Goal: Task Accomplishment & Management: Manage account settings

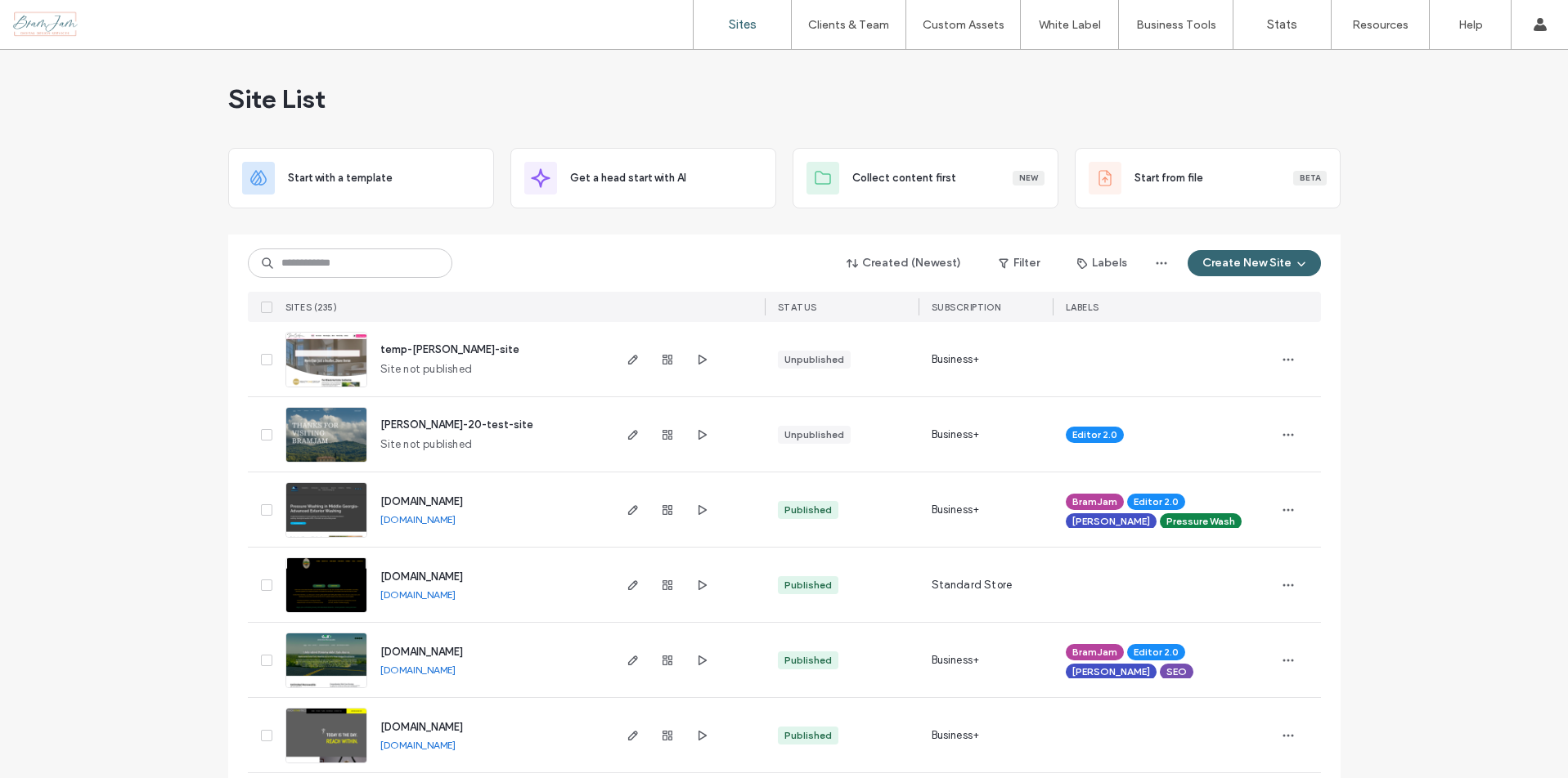
click at [359, 262] on input at bounding box center [350, 264] width 204 height 29
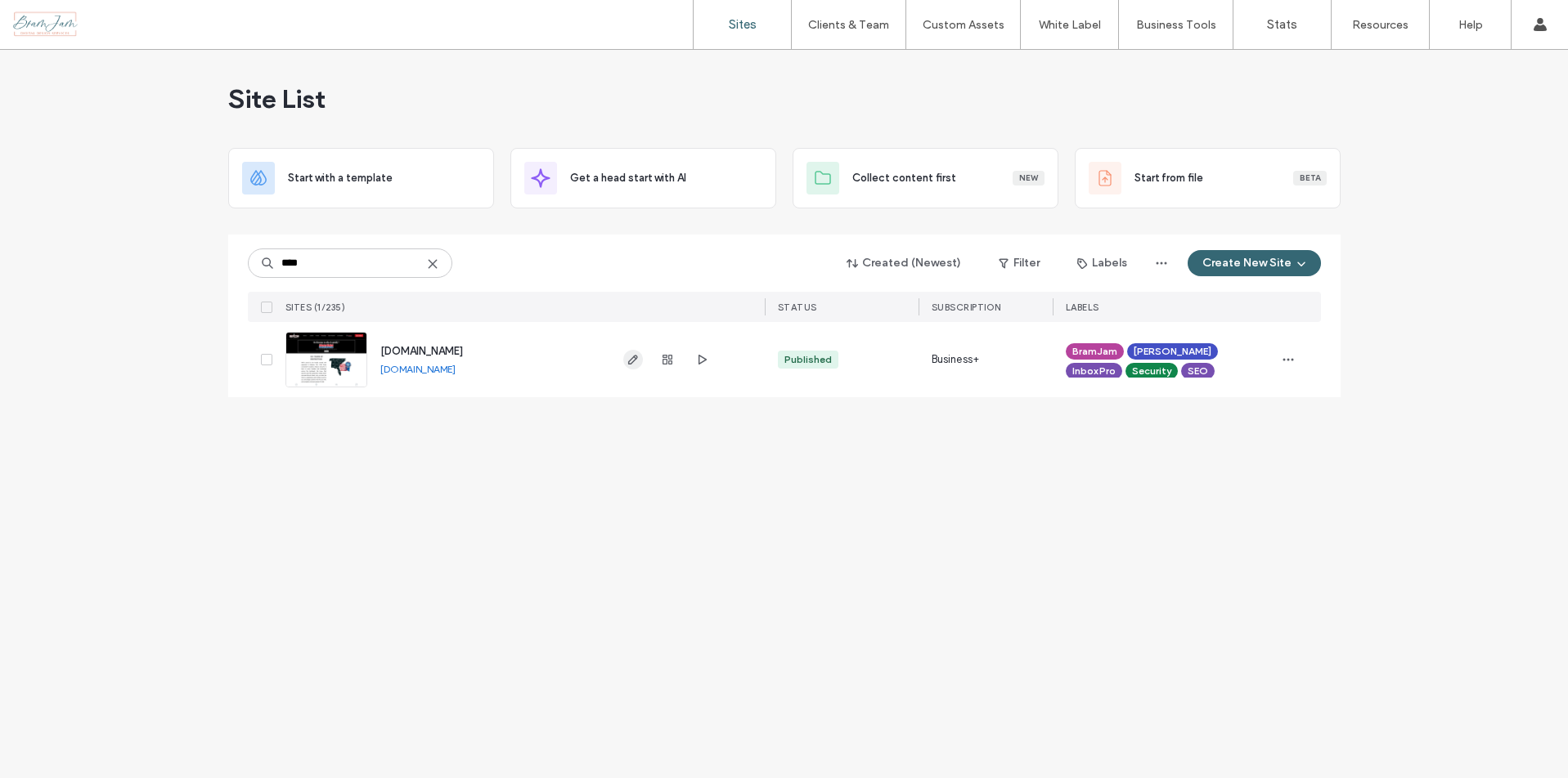
type input "****"
click at [628, 363] on icon "button" at bounding box center [633, 359] width 13 height 13
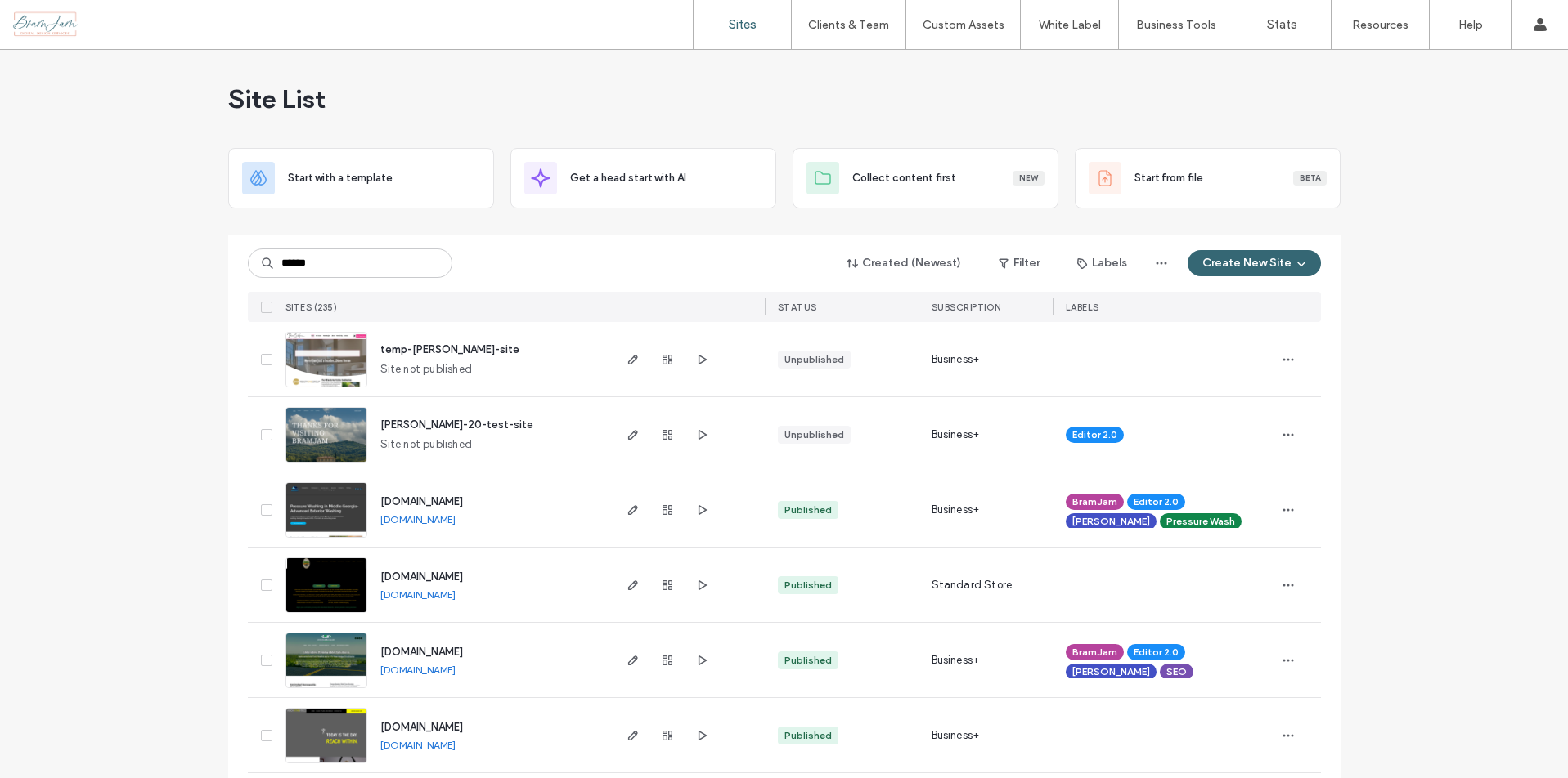
type input "******"
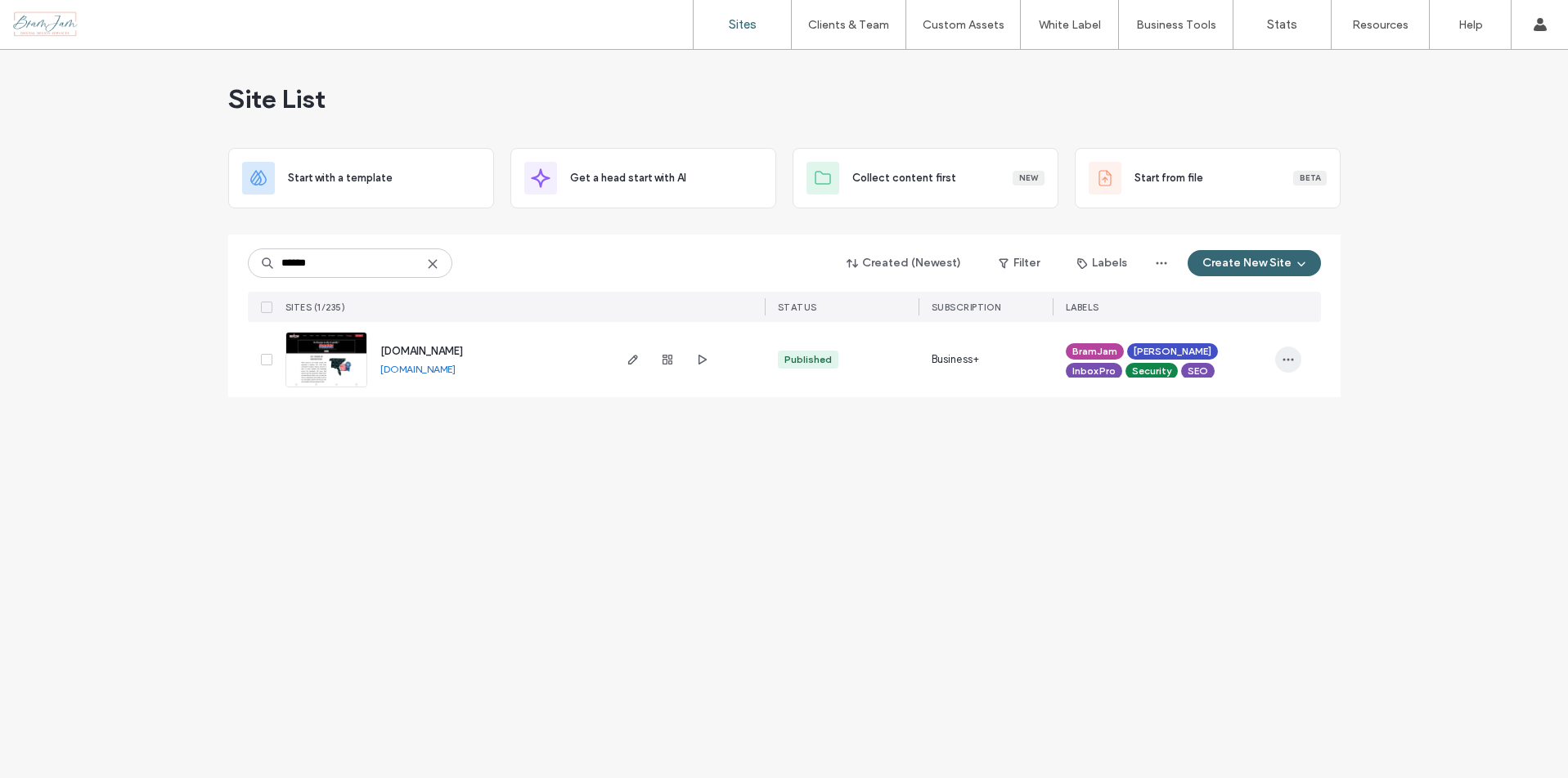
click at [1290, 357] on icon "button" at bounding box center [1288, 359] width 13 height 13
click at [671, 364] on use "button" at bounding box center [667, 359] width 9 height 9
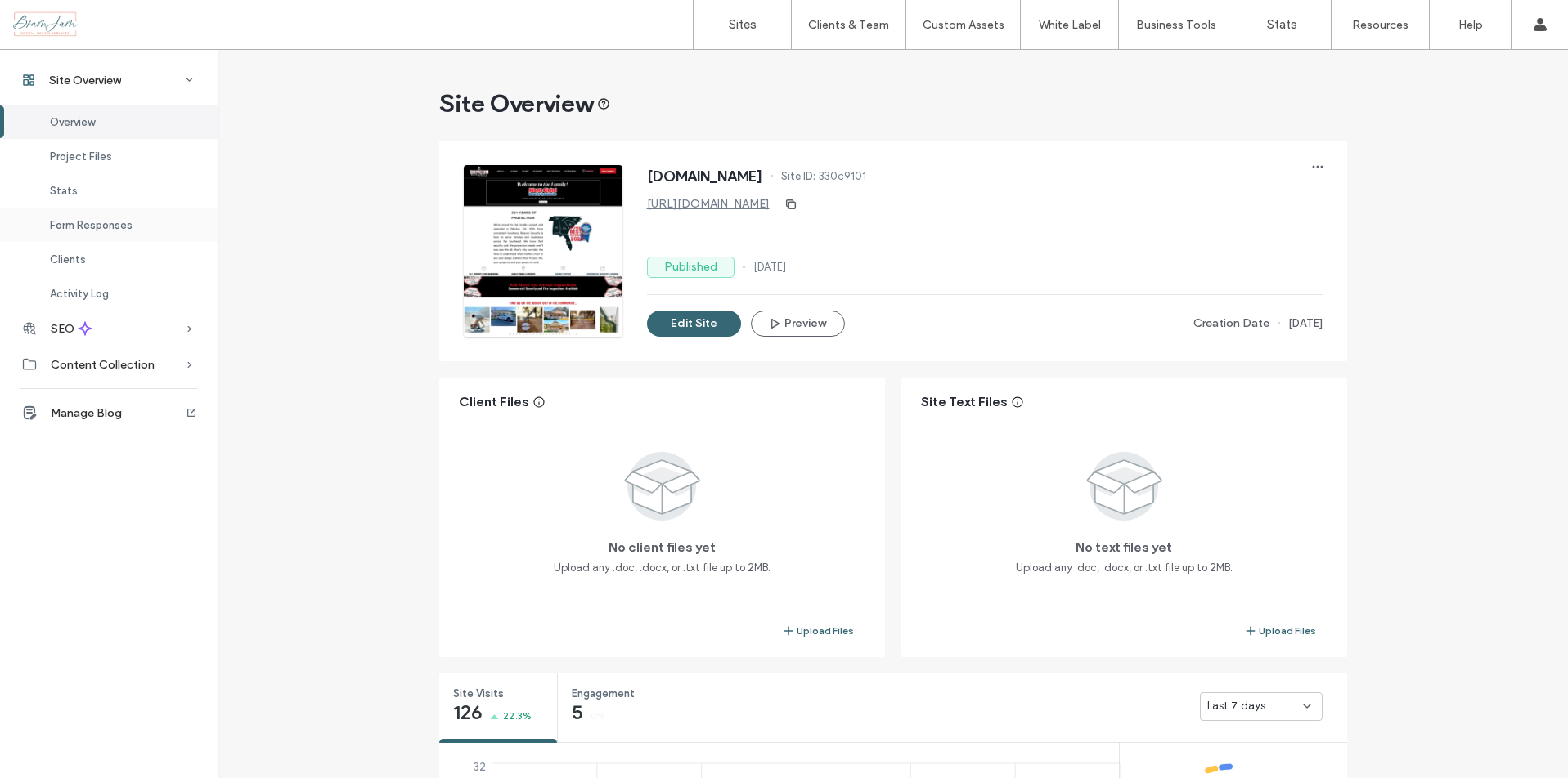
click at [91, 233] on div "Form Responses" at bounding box center [109, 225] width 217 height 34
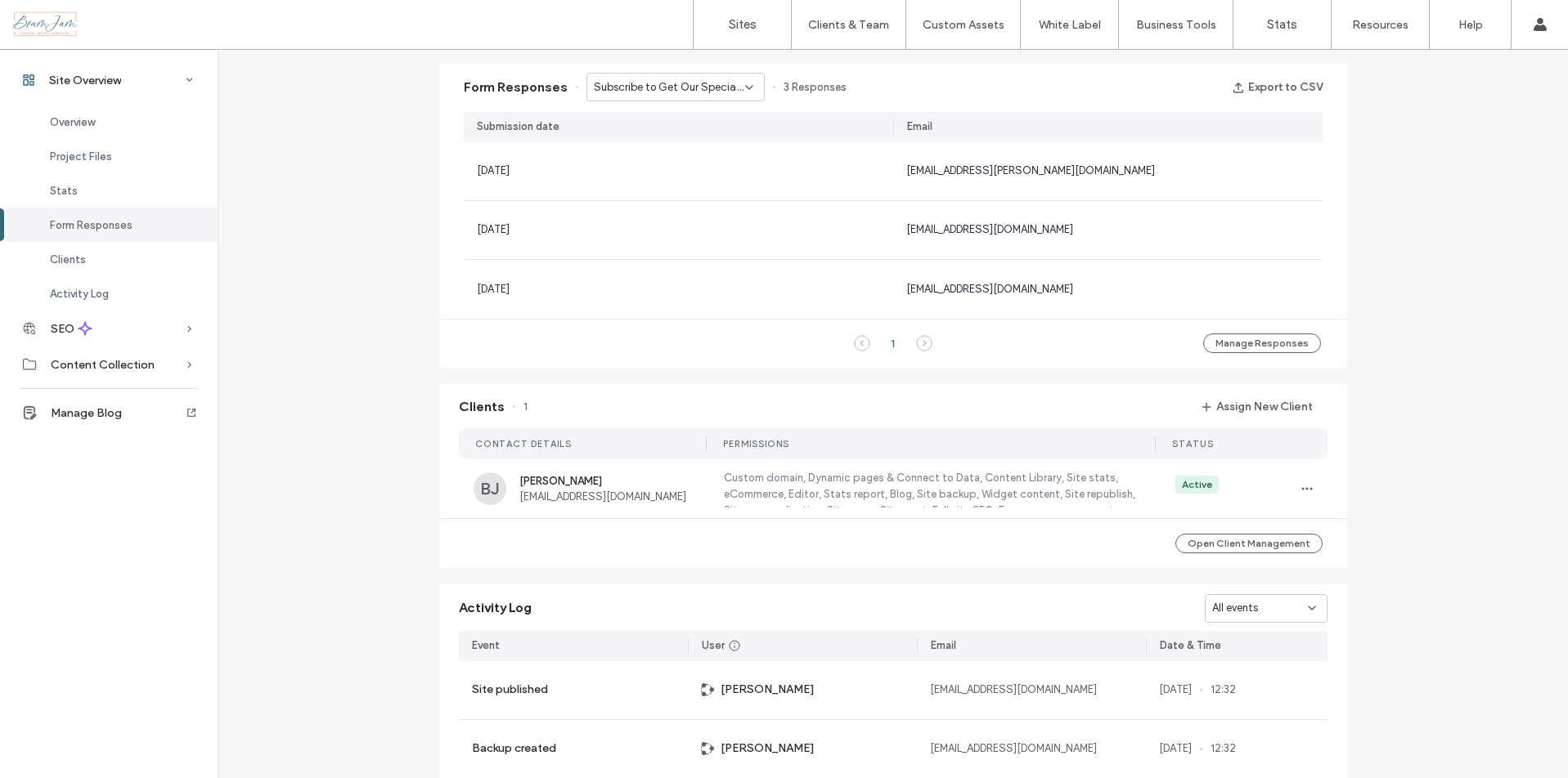
scroll to position [1053, 0]
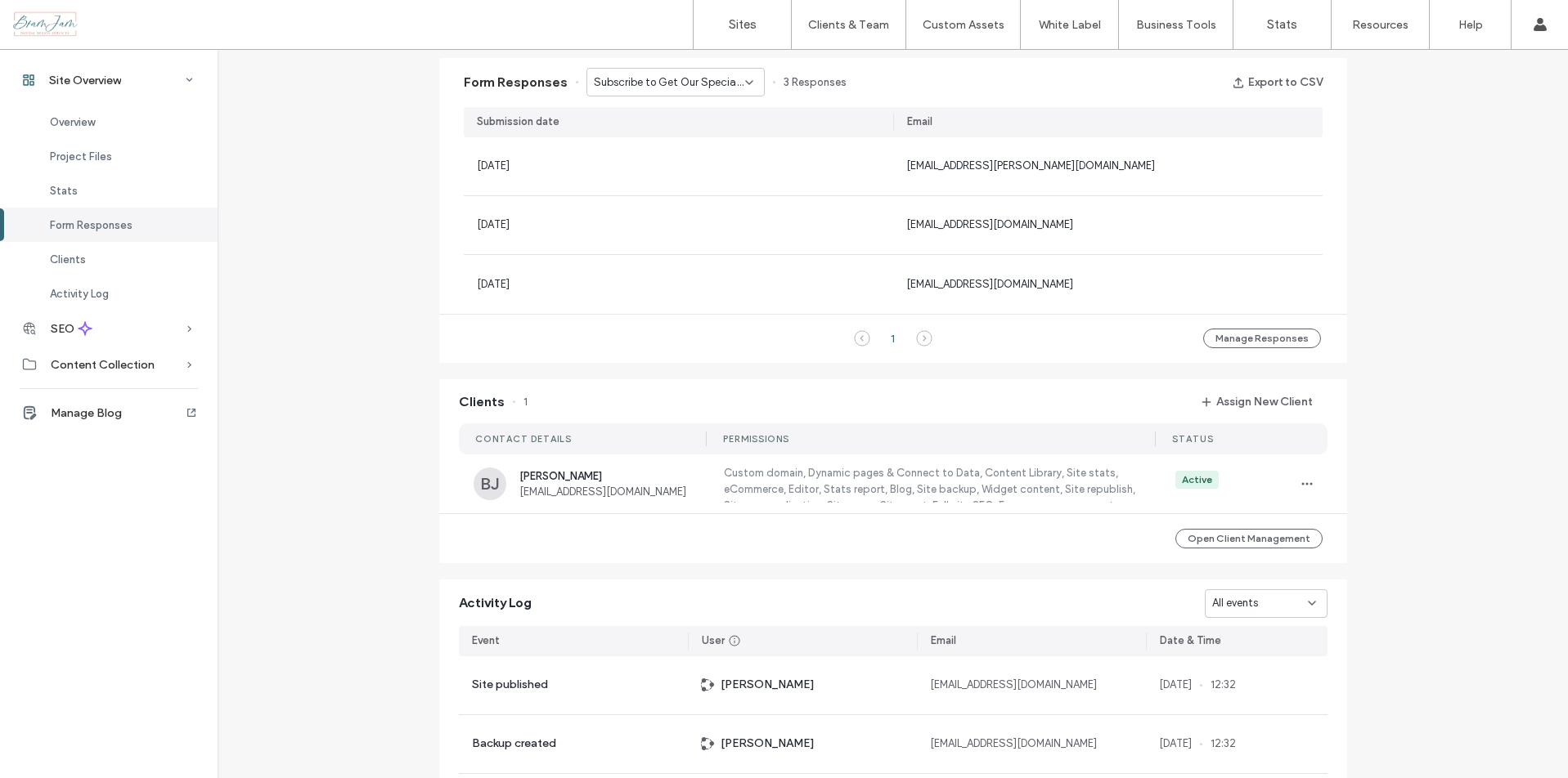
click at [728, 90] on div "Subscribe to Get Our Special Offers - Header/Footer" at bounding box center [675, 82] width 178 height 28
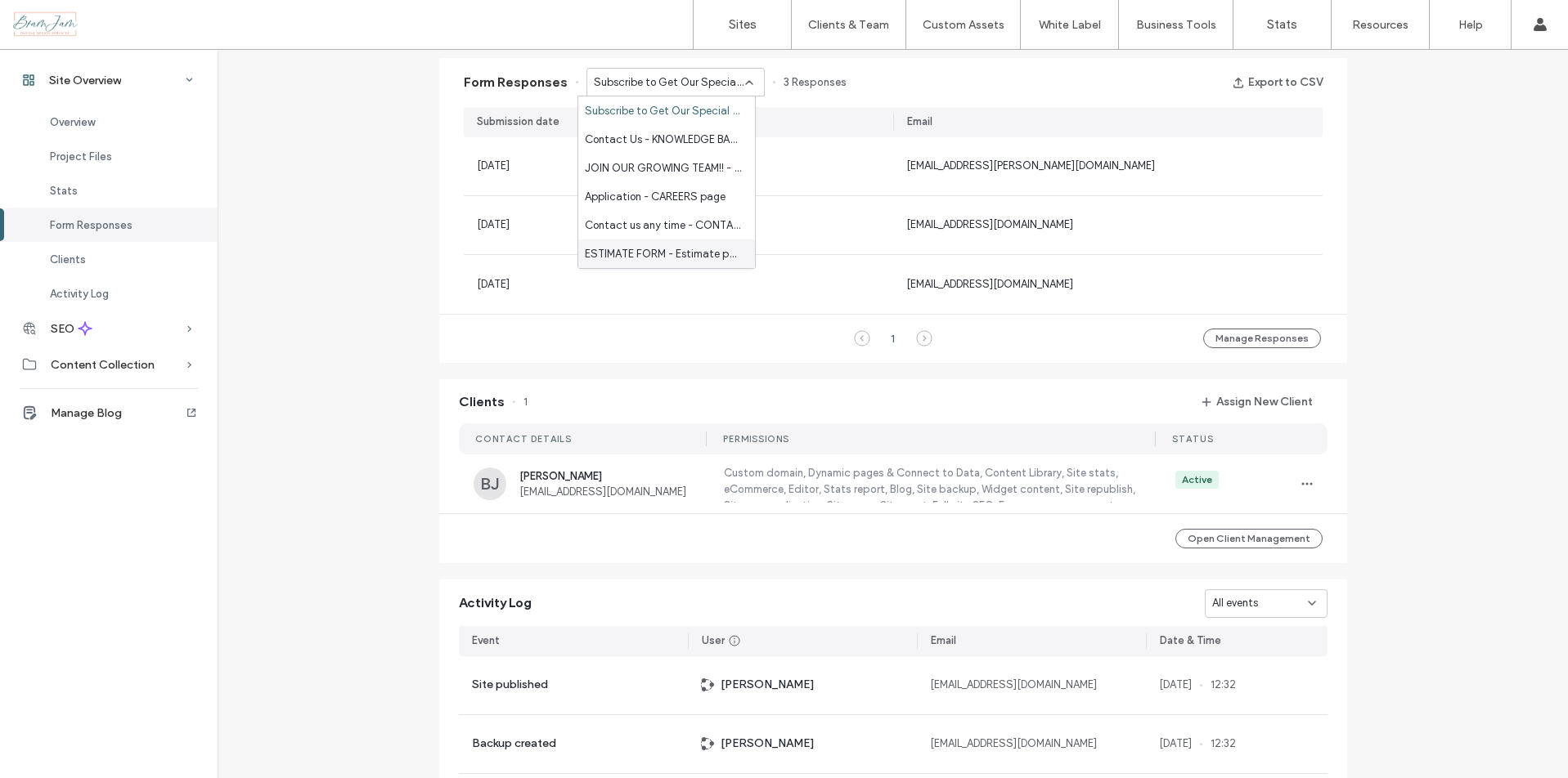
click at [623, 530] on div "Open Client Management" at bounding box center [893, 538] width 908 height 49
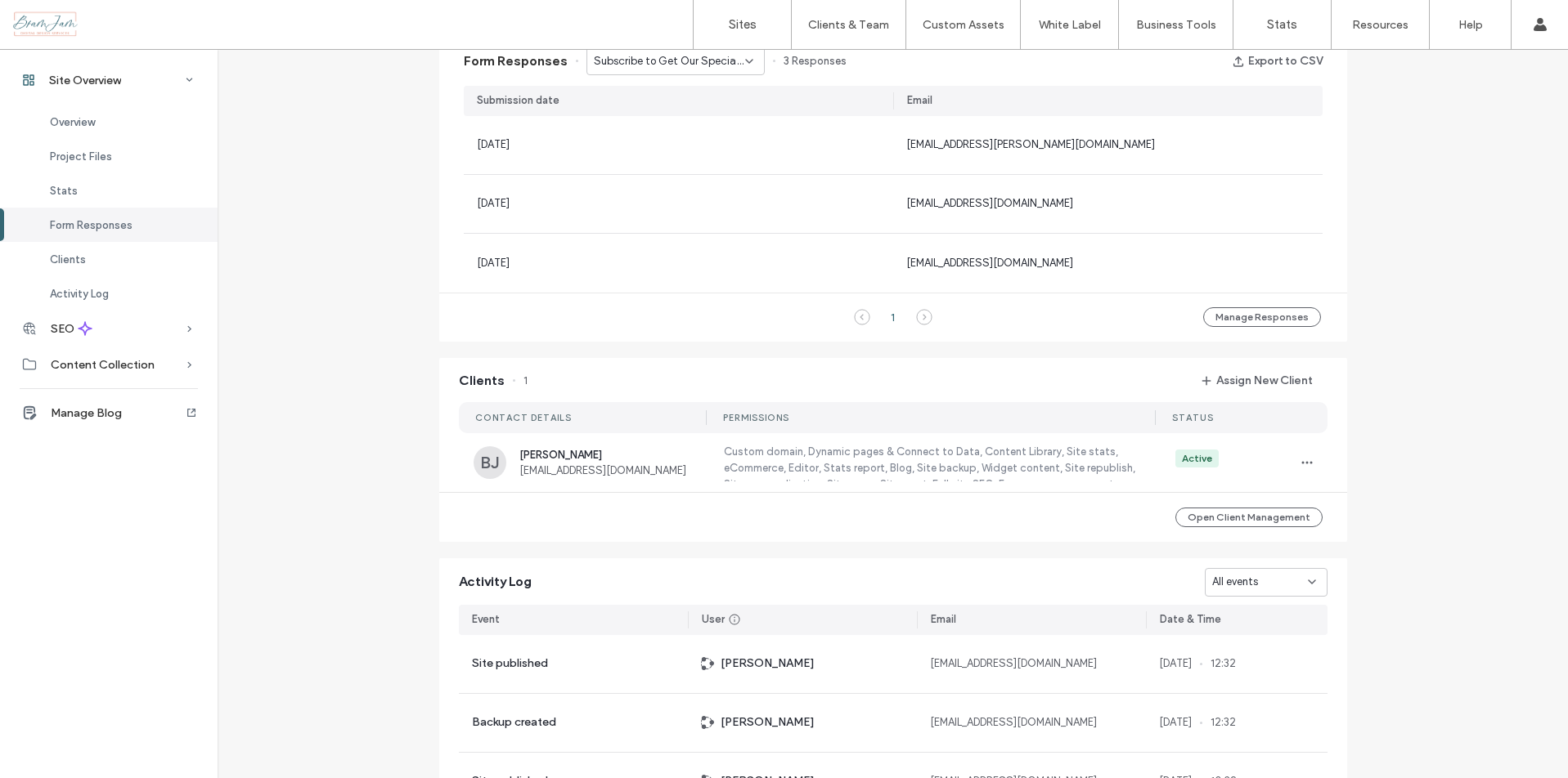
scroll to position [1243, 0]
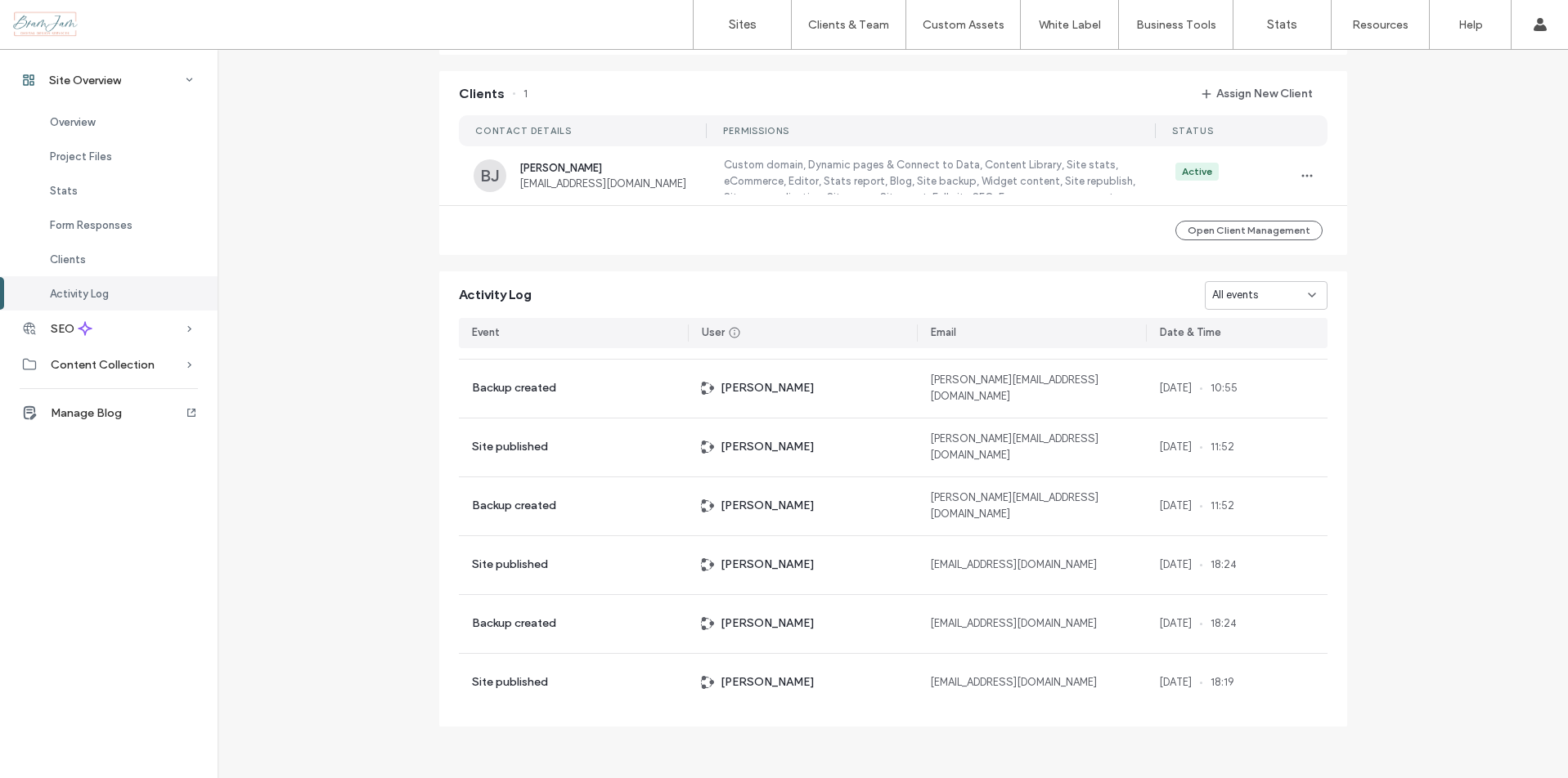
scroll to position [1454, 0]
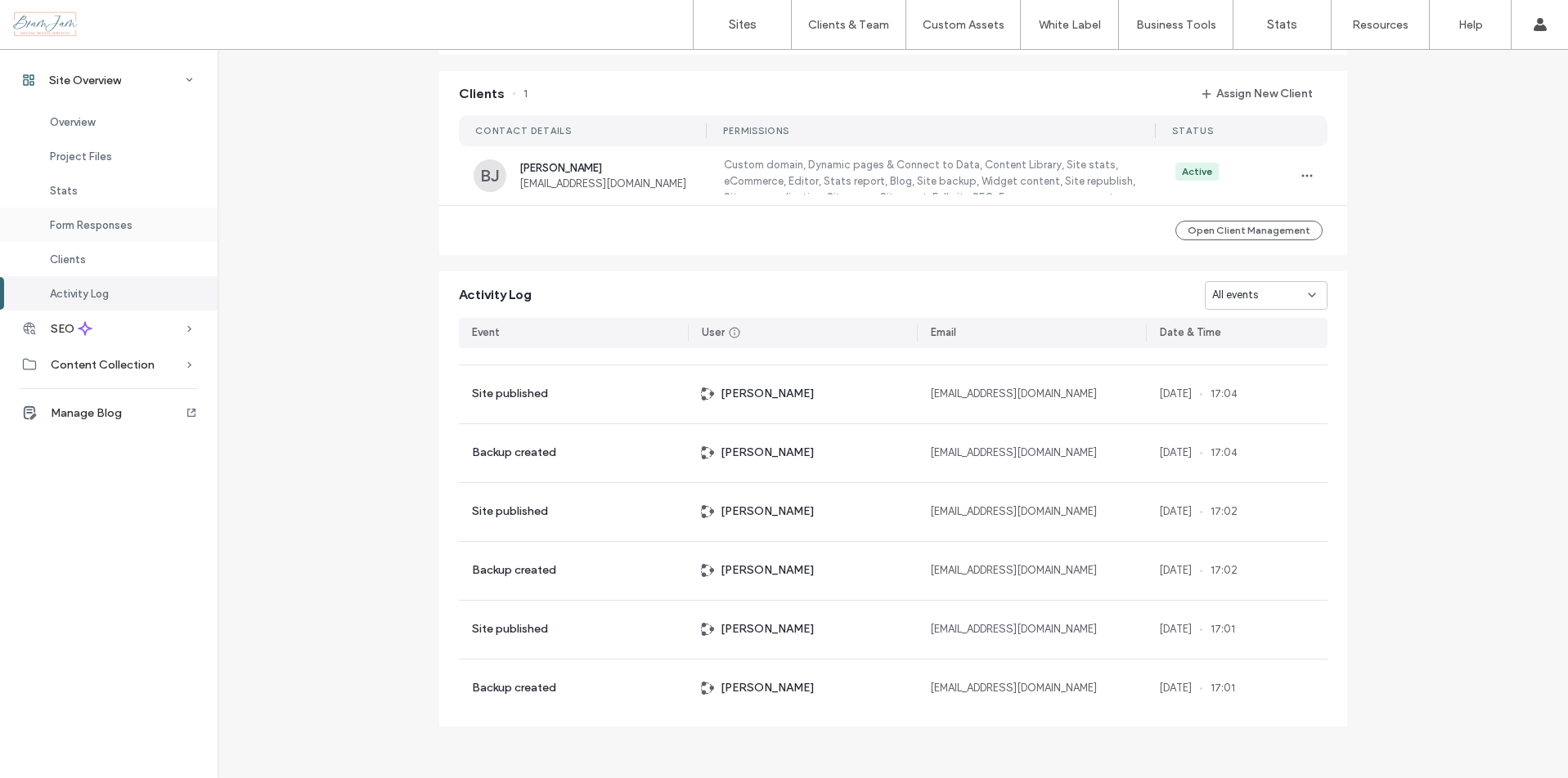
click at [97, 227] on span "Form Responses" at bounding box center [91, 225] width 83 height 12
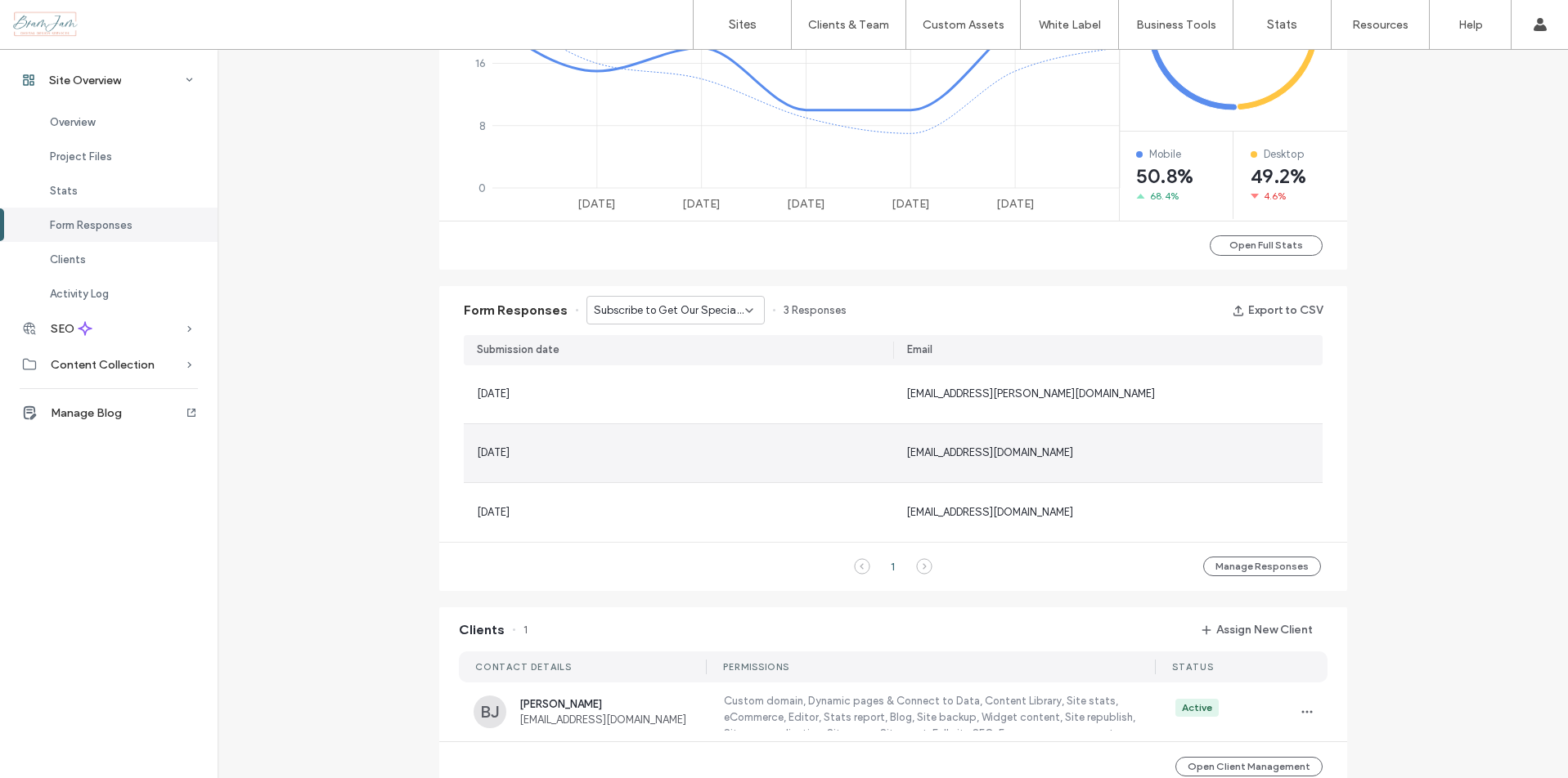
scroll to position [696, 0]
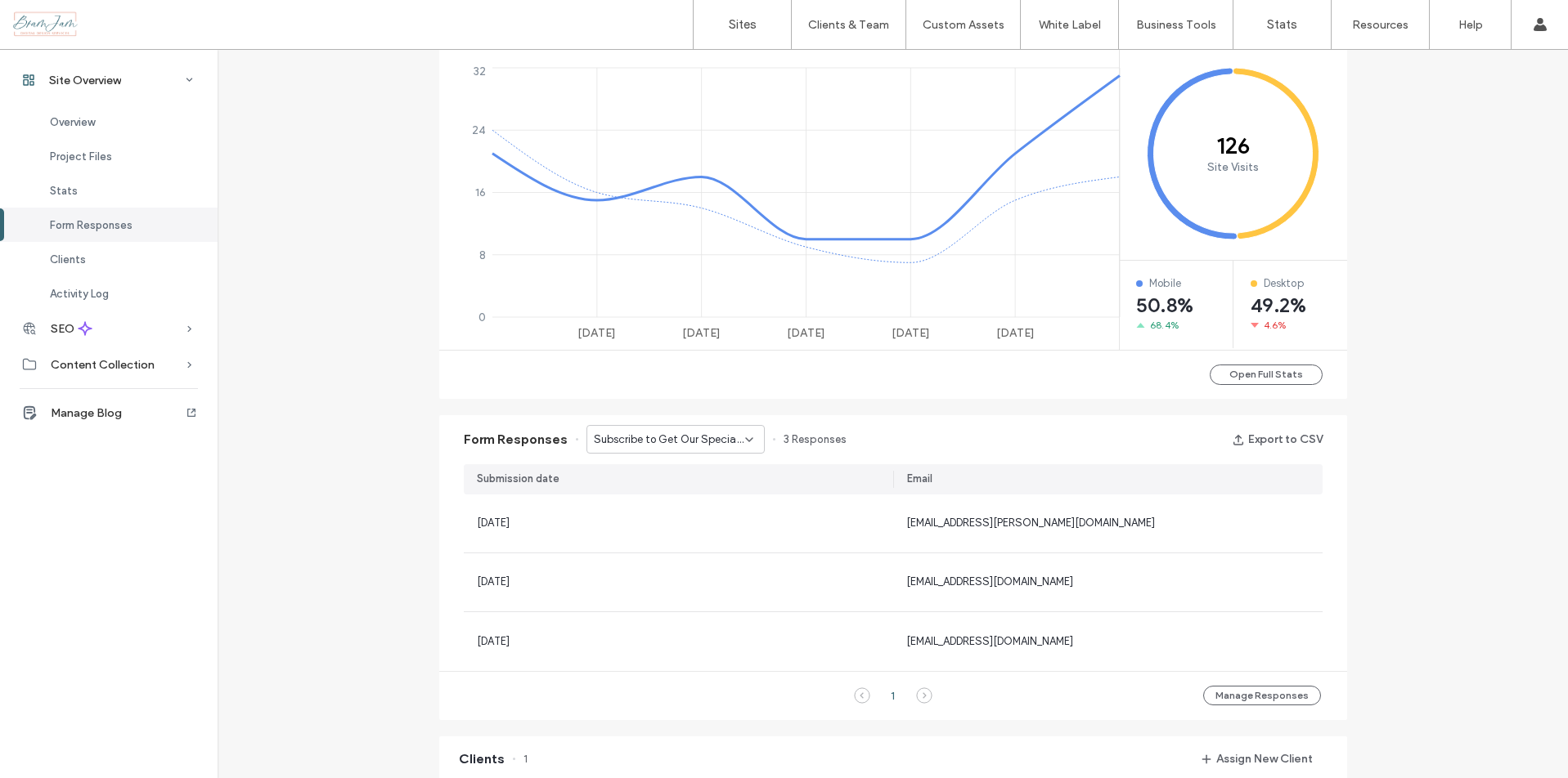
click at [670, 434] on span "Subscribe to Get Our Special Offers - Header/Footer" at bounding box center [670, 439] width 152 height 16
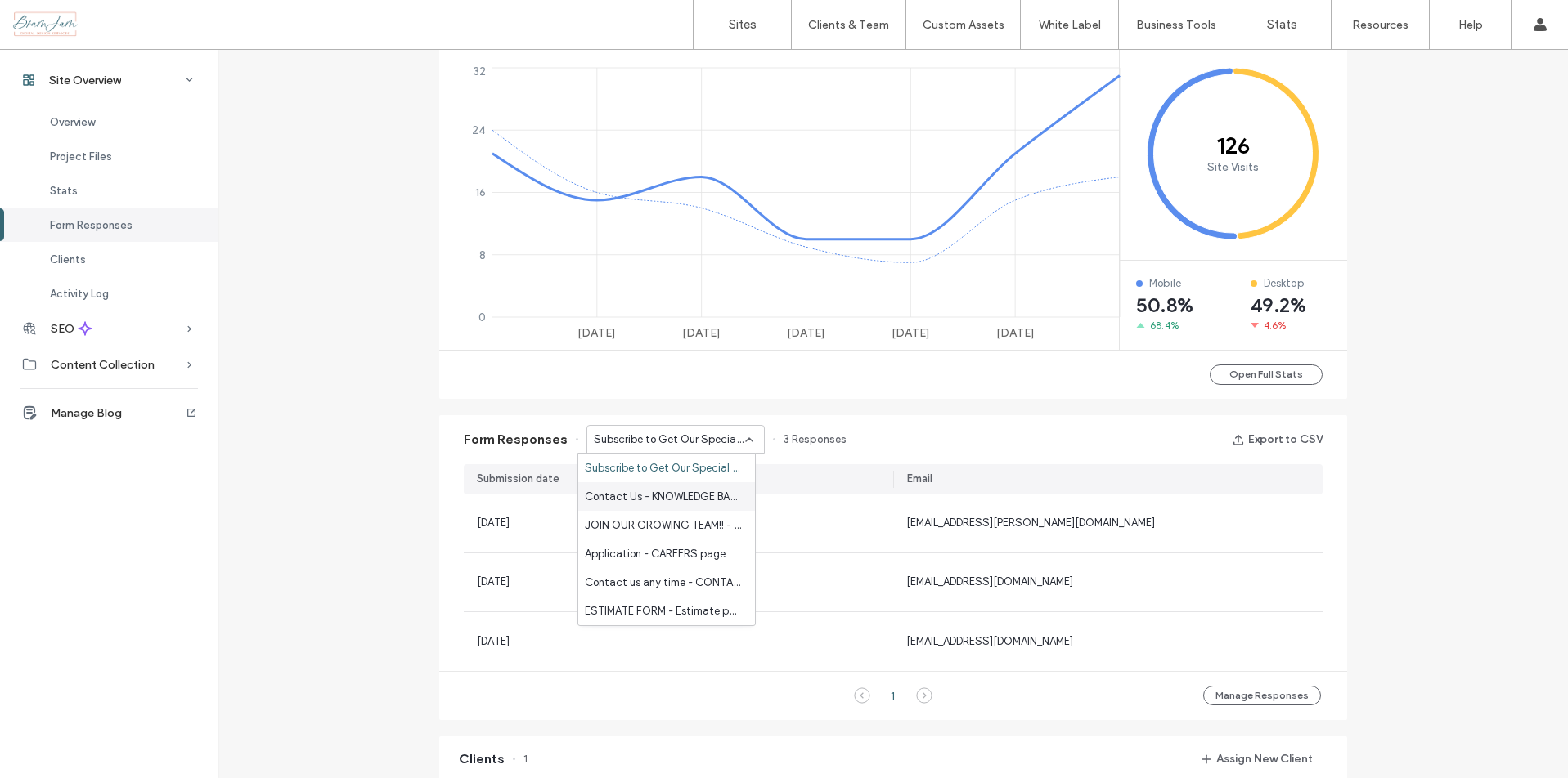
click at [707, 502] on span "Contact Us - KNOWLEDGE BASE page" at bounding box center [664, 497] width 157 height 16
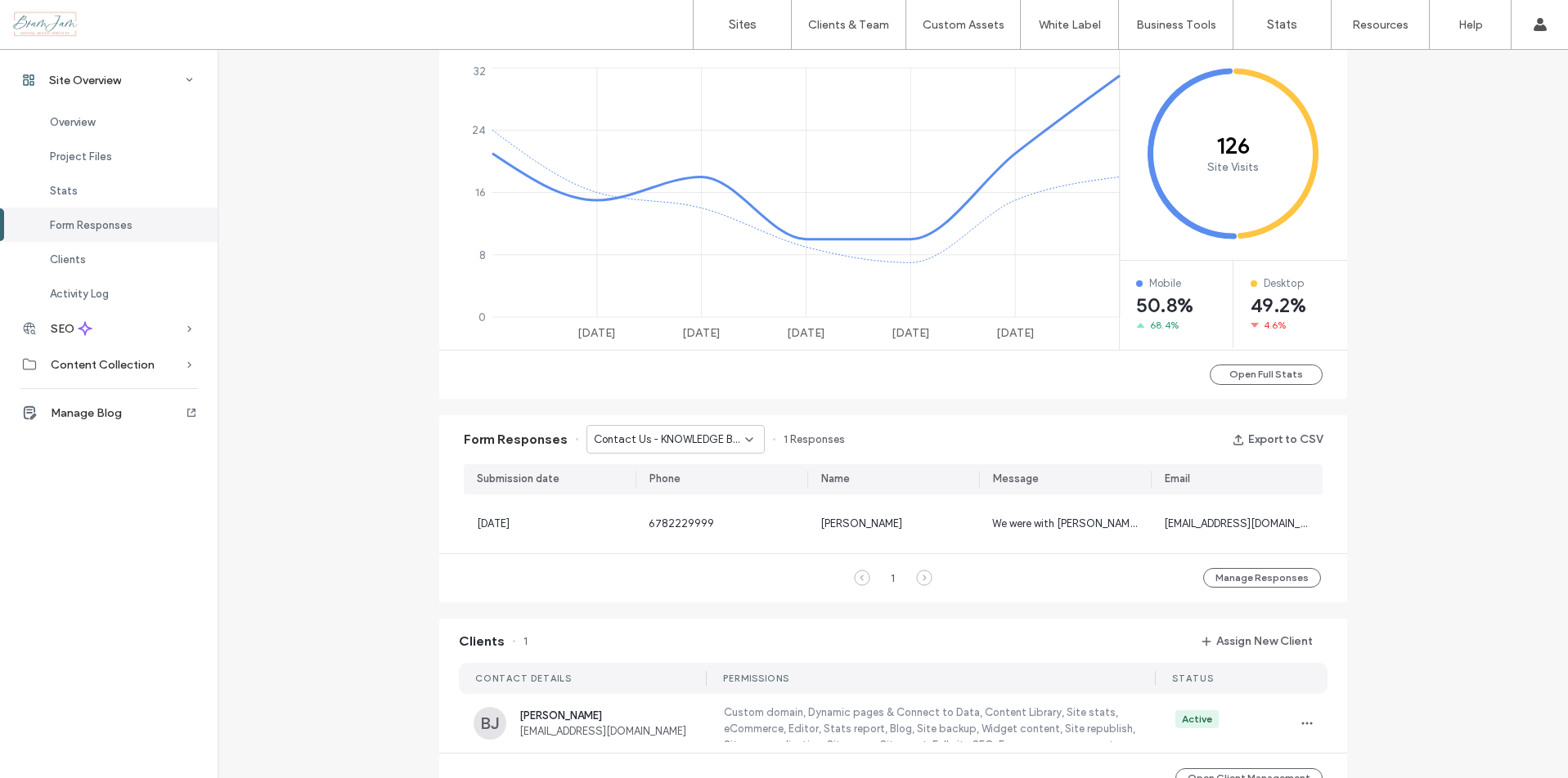
click at [704, 437] on span "Contact Us - KNOWLEDGE BASE page" at bounding box center [670, 439] width 152 height 16
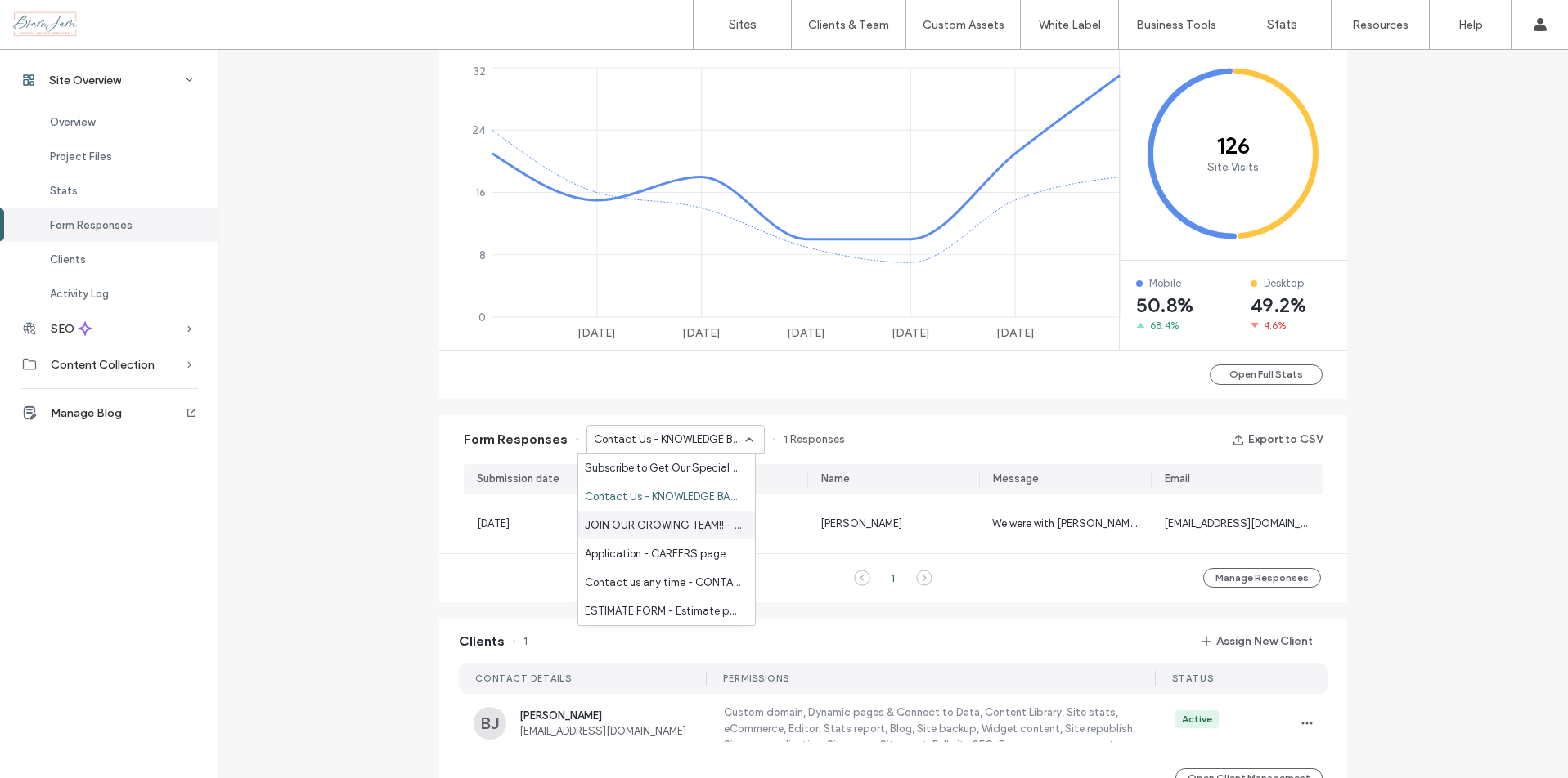
click at [699, 526] on span "JOIN OUR GROWING TEAM!! - CAREERS page" at bounding box center [664, 526] width 157 height 16
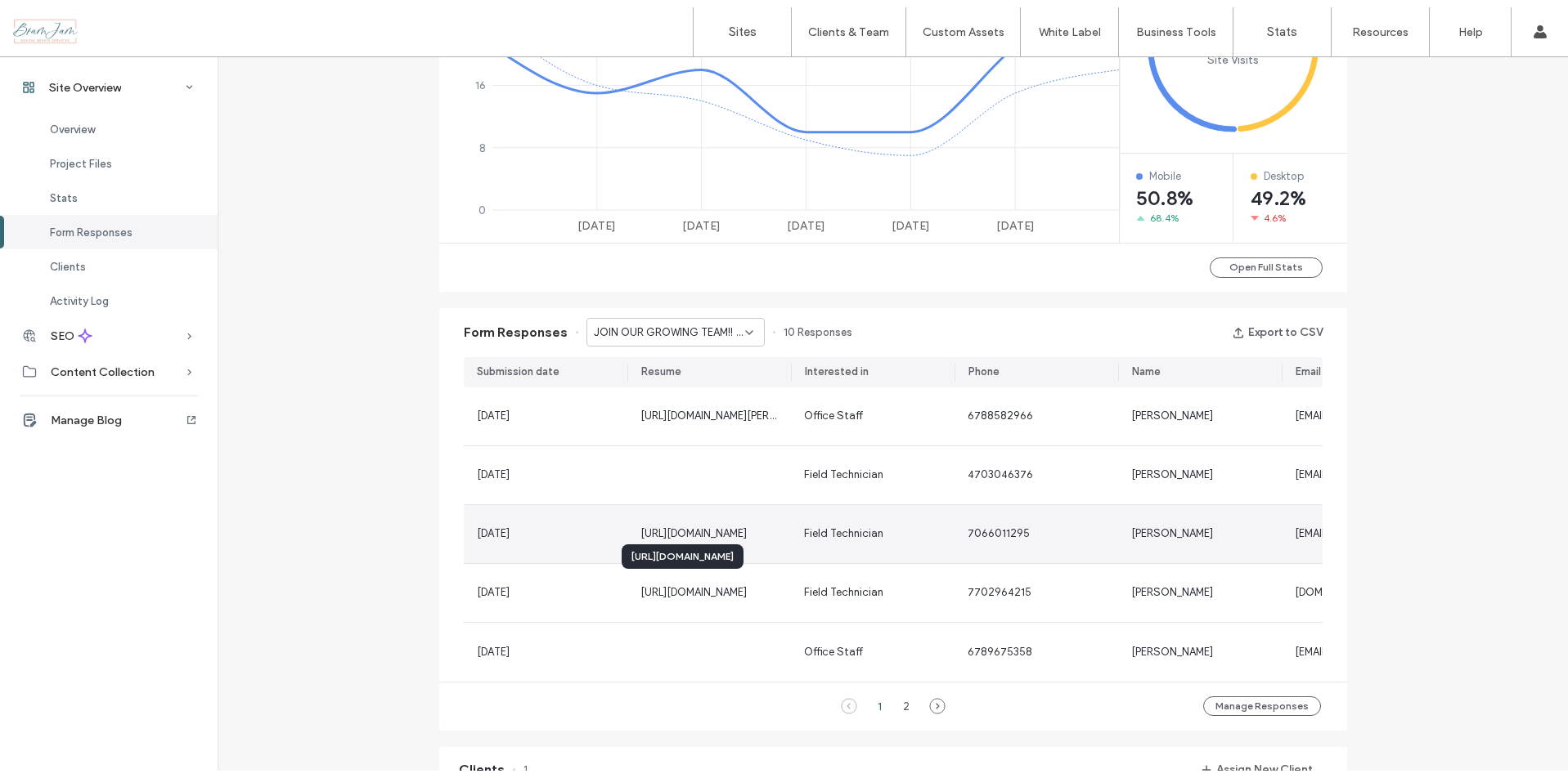
scroll to position [757, 0]
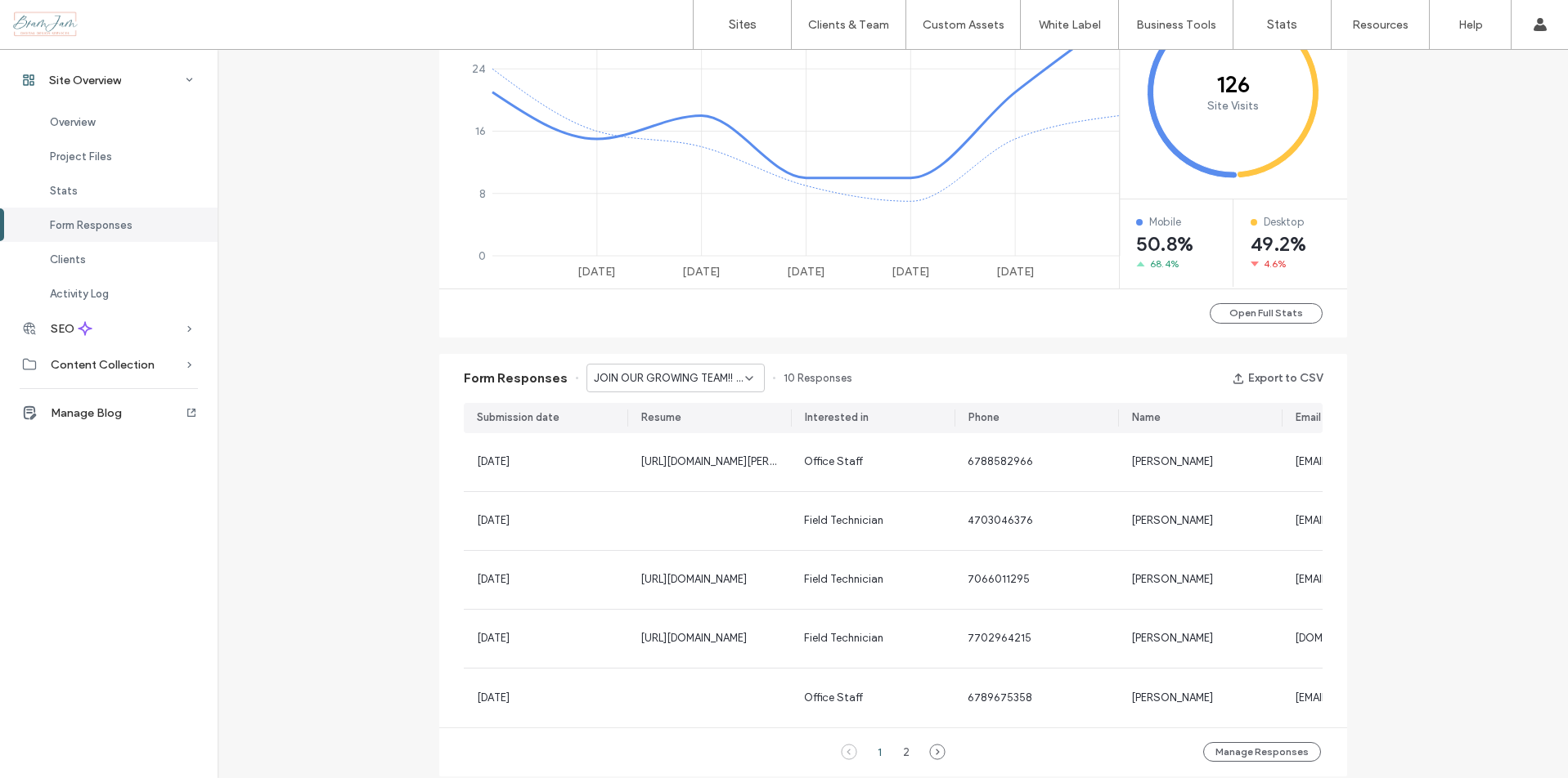
click at [714, 393] on div "Form Responses JOIN OUR GROWING TEAM!! - CAREERS page 10 Responses Export to CSV" at bounding box center [893, 378] width 908 height 49
click at [709, 378] on span "JOIN OUR GROWING TEAM!! - CAREERS page" at bounding box center [670, 378] width 152 height 16
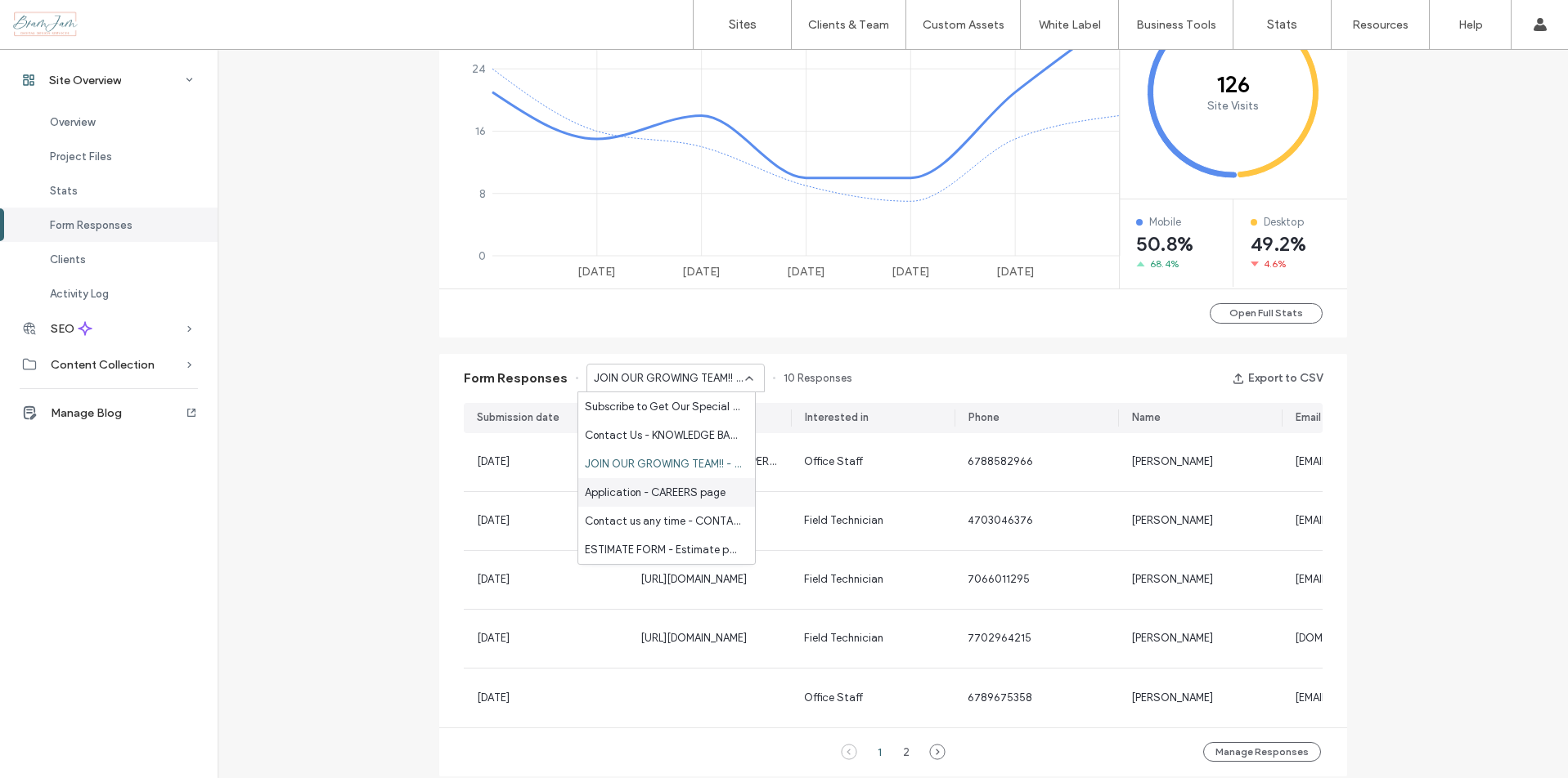
click at [706, 491] on span "Application - CAREERS page" at bounding box center [655, 493] width 141 height 16
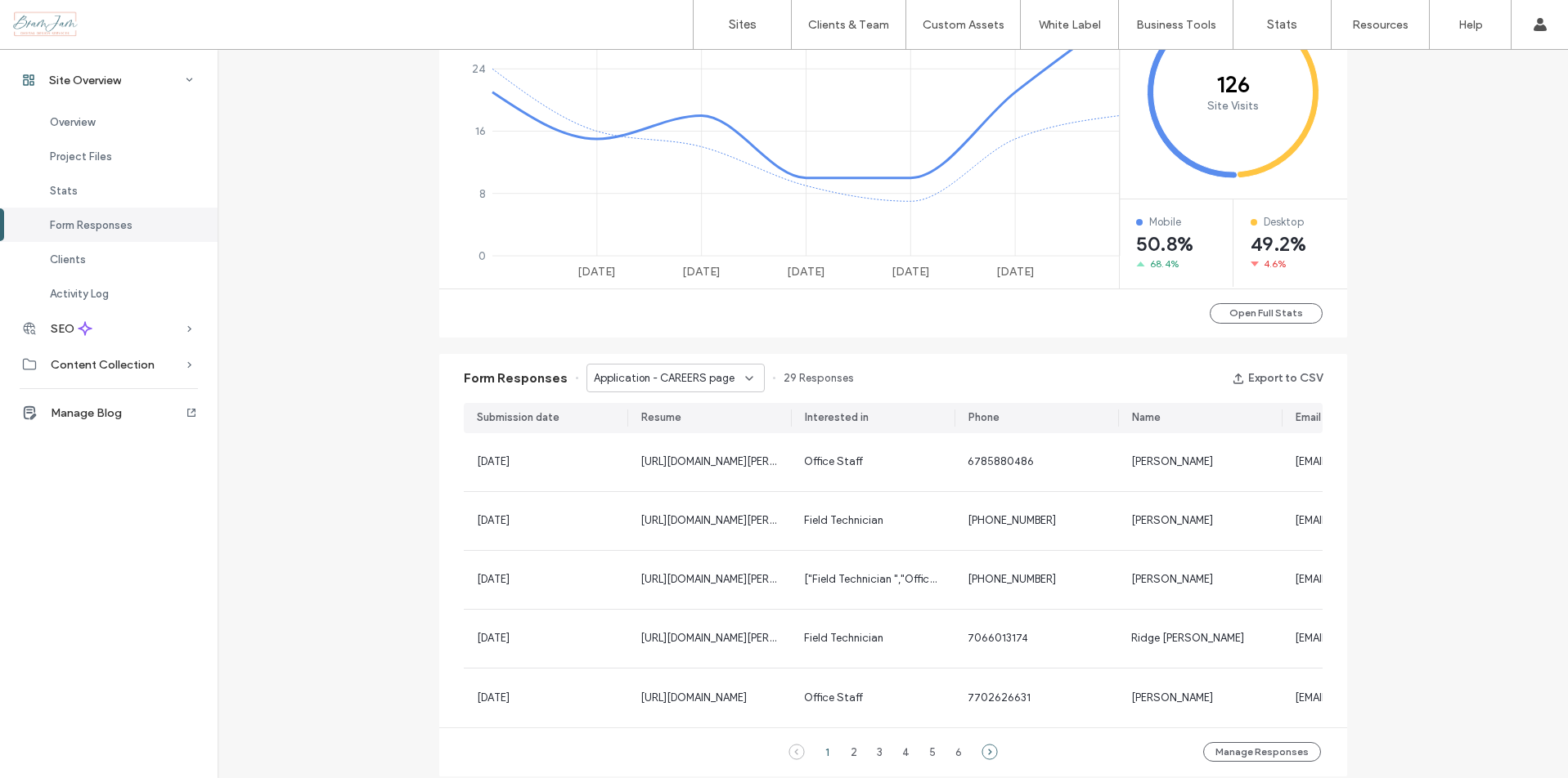
click at [984, 760] on use at bounding box center [989, 752] width 15 height 15
click at [794, 761] on icon at bounding box center [796, 752] width 16 height 16
click at [708, 378] on span "Application - CAREERS page" at bounding box center [664, 378] width 141 height 16
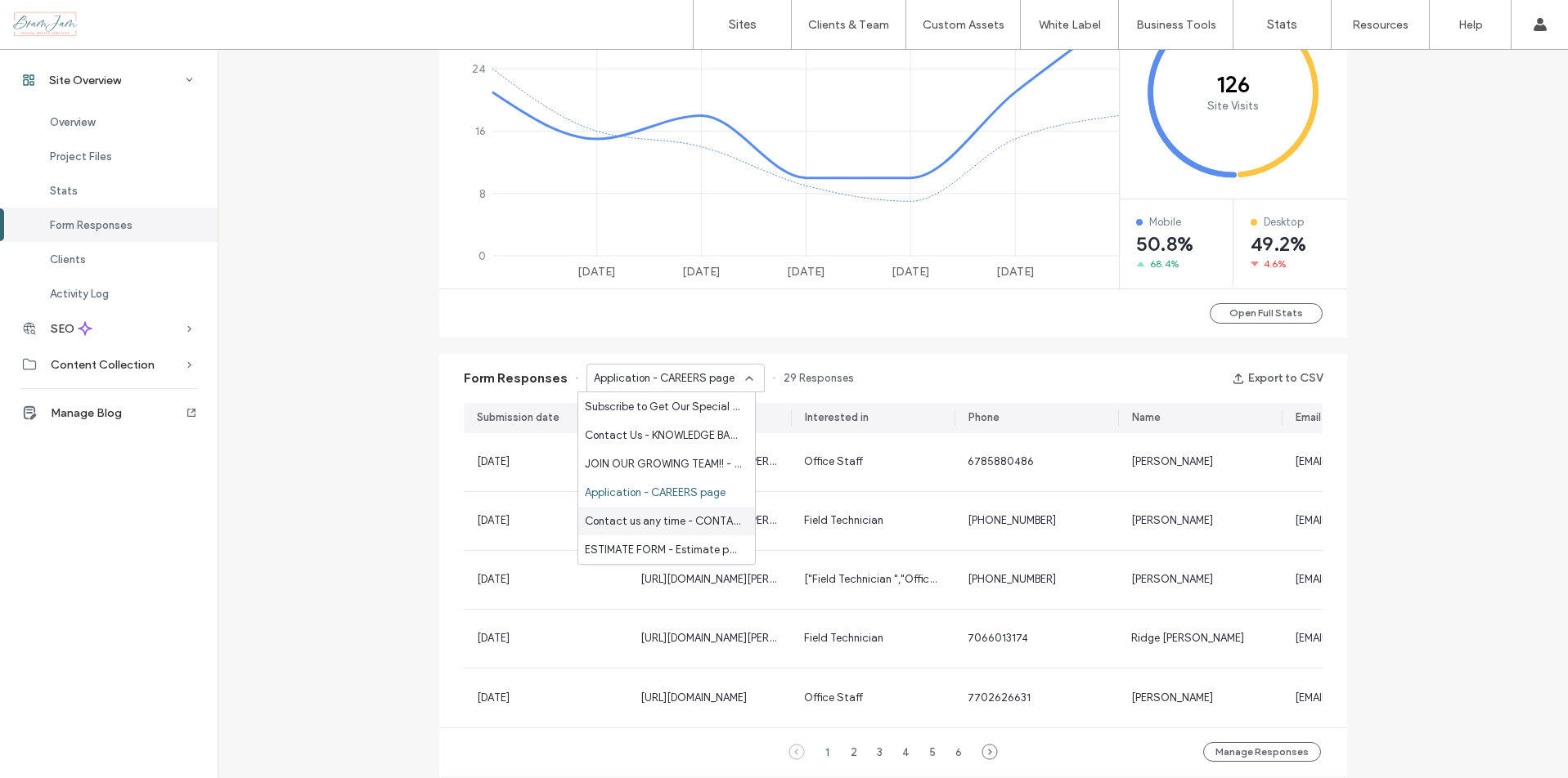
click at [714, 516] on span "Contact us any time - CONTACT page" at bounding box center [664, 521] width 157 height 16
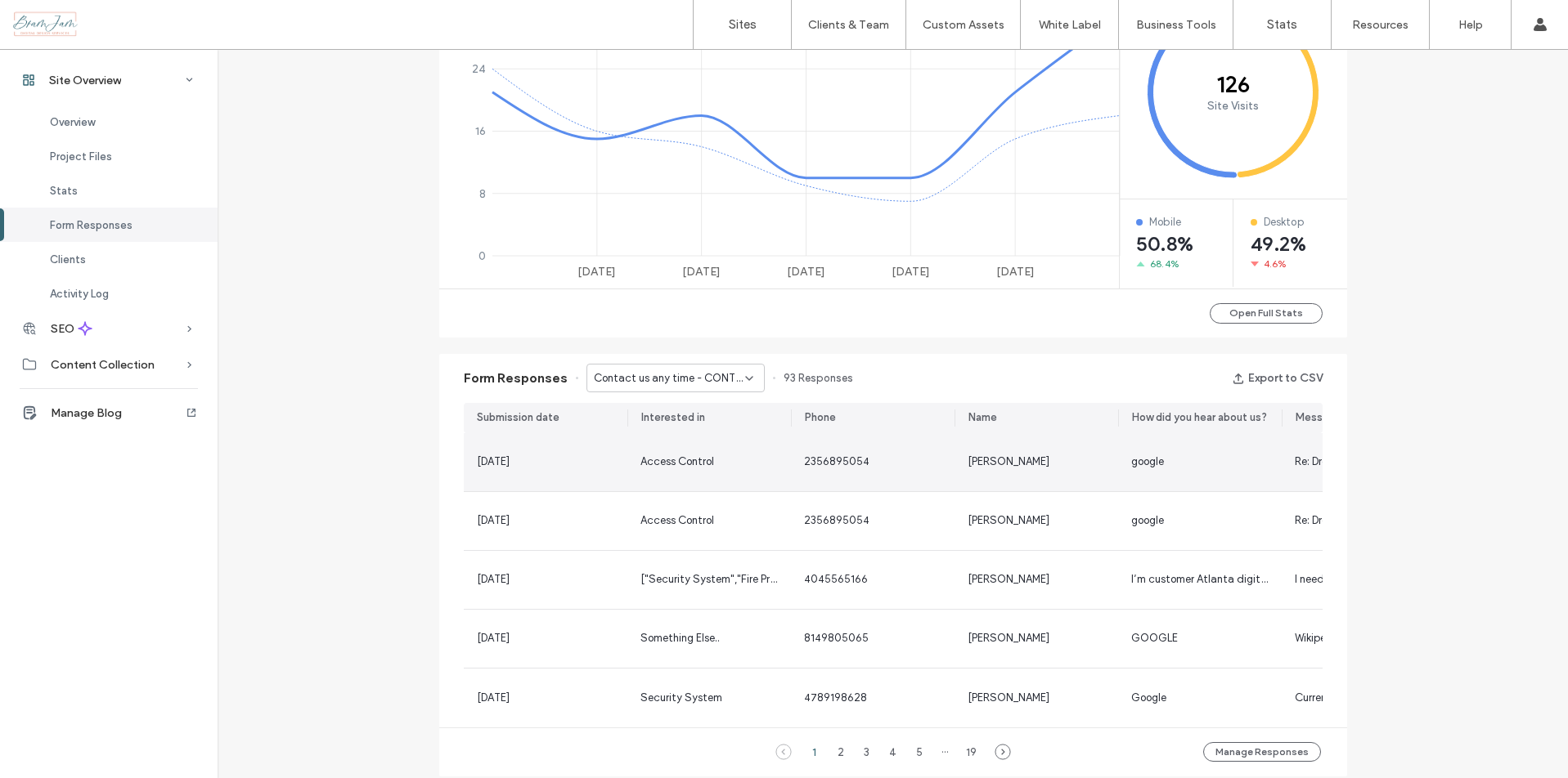
click at [916, 467] on div "2356895054" at bounding box center [872, 462] width 137 height 16
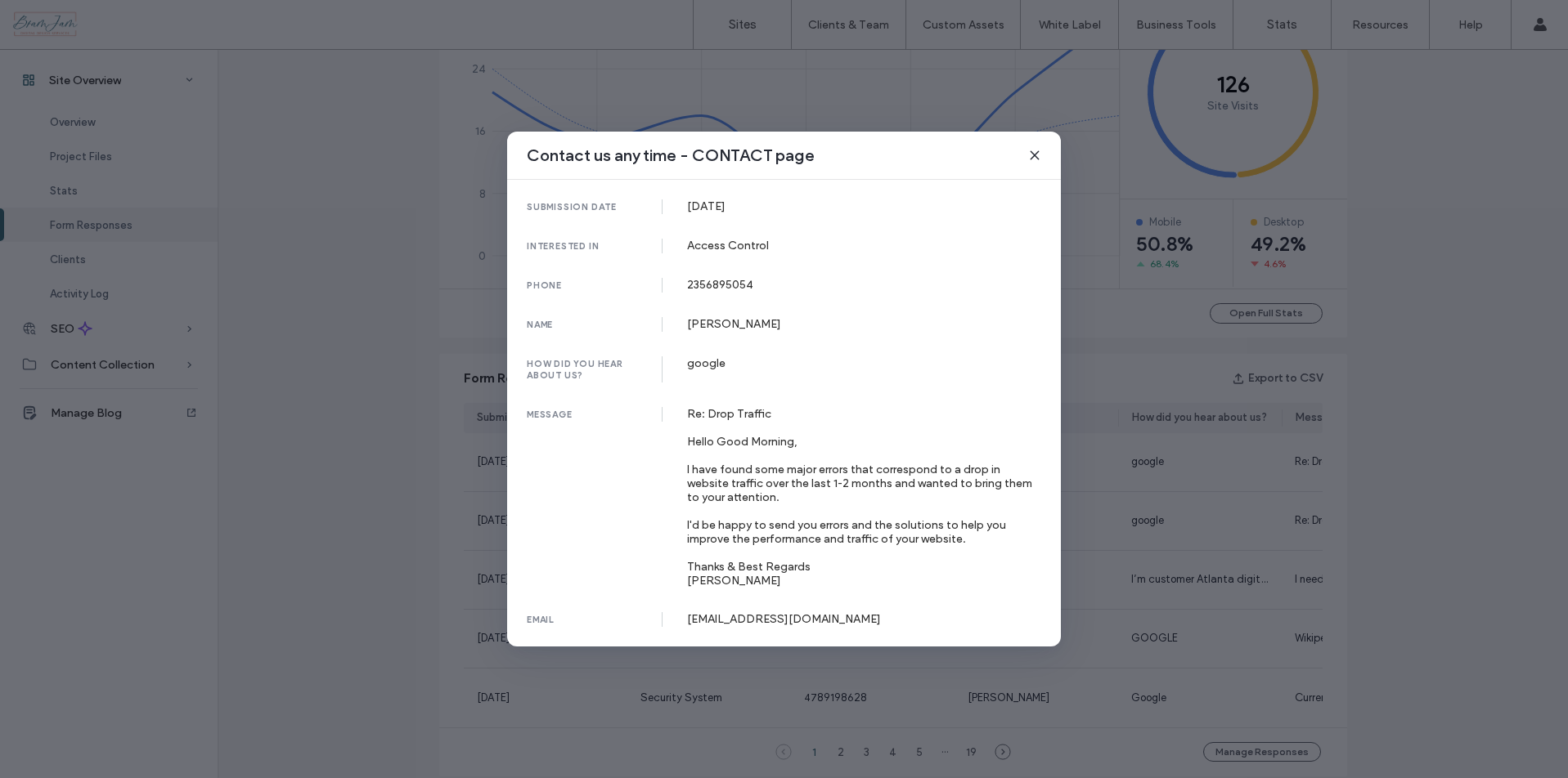
click at [1040, 157] on icon at bounding box center [1034, 155] width 13 height 13
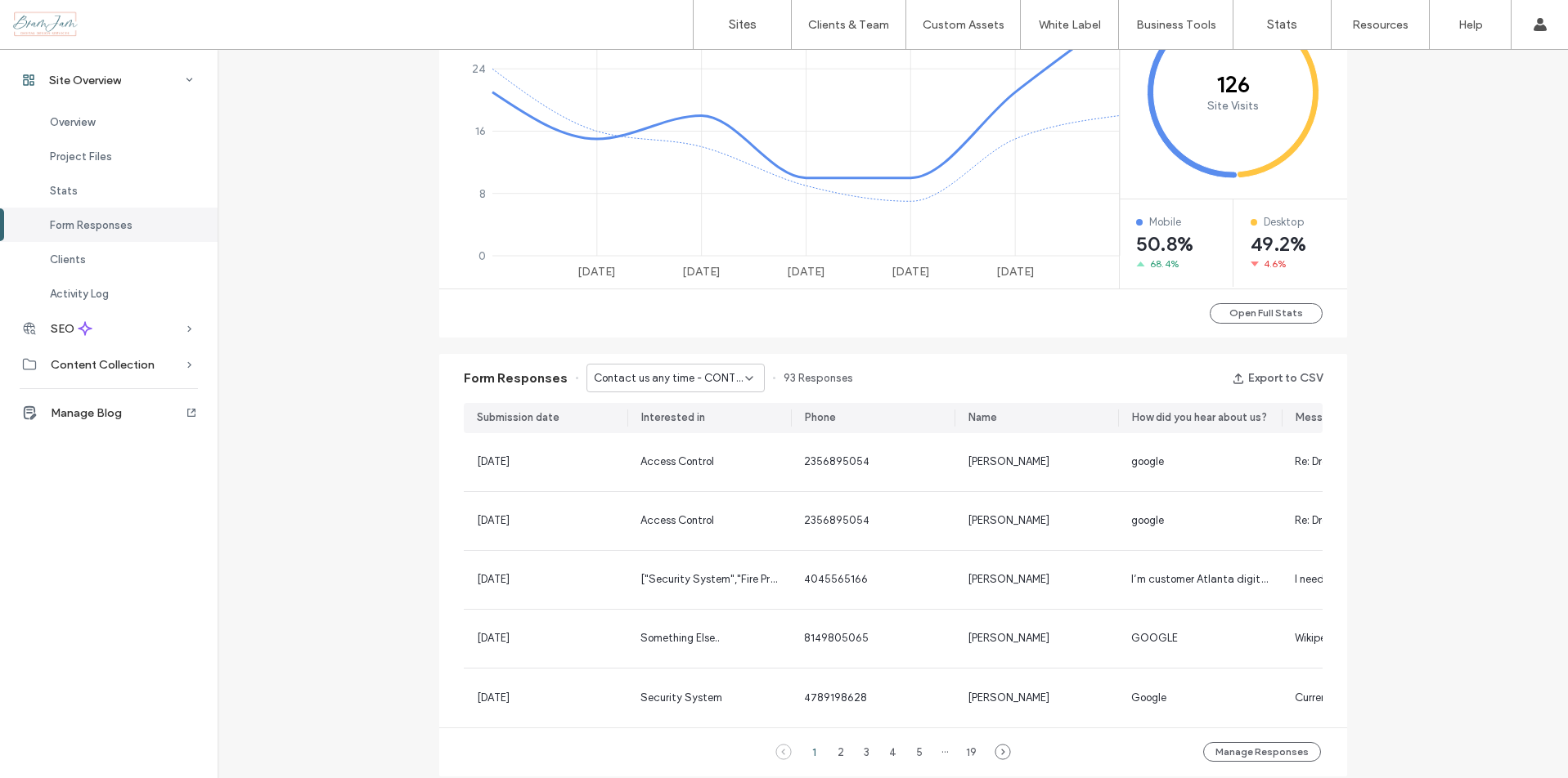
click at [733, 377] on span "Contact us any time - CONTACT page" at bounding box center [670, 378] width 152 height 16
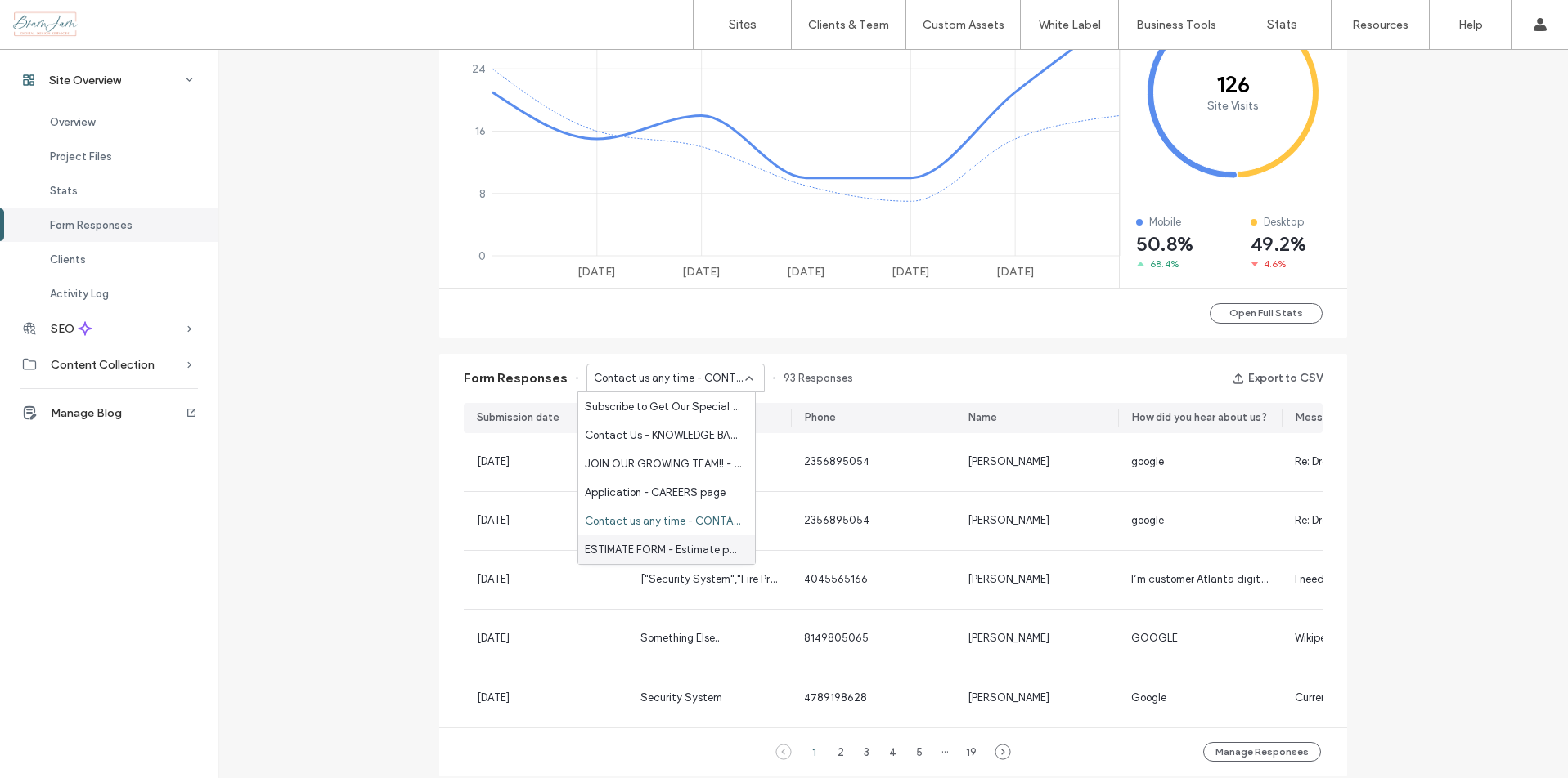
click at [722, 551] on span "ESTIMATE FORM - Estimate page" at bounding box center [664, 550] width 157 height 16
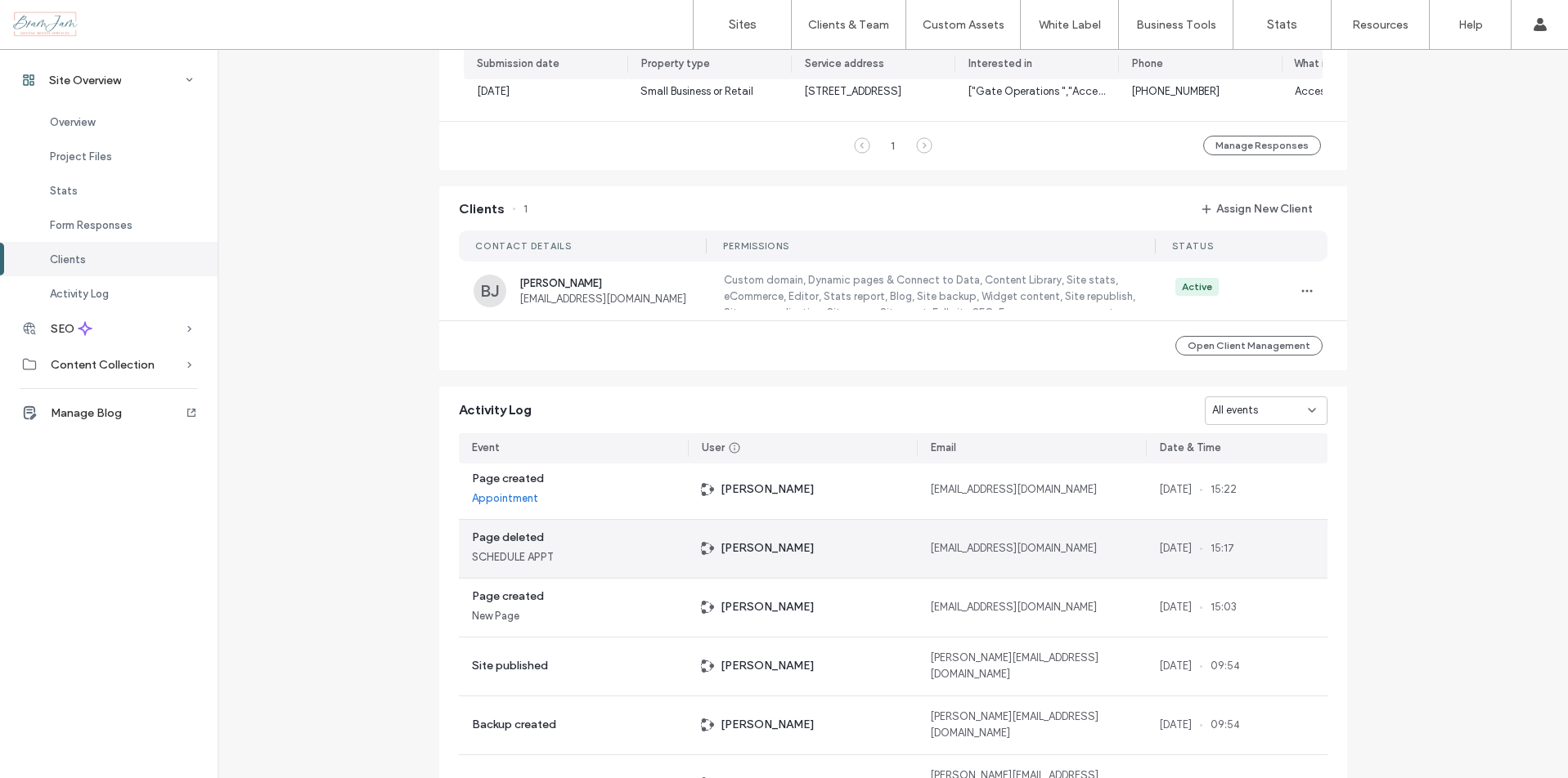
scroll to position [881, 0]
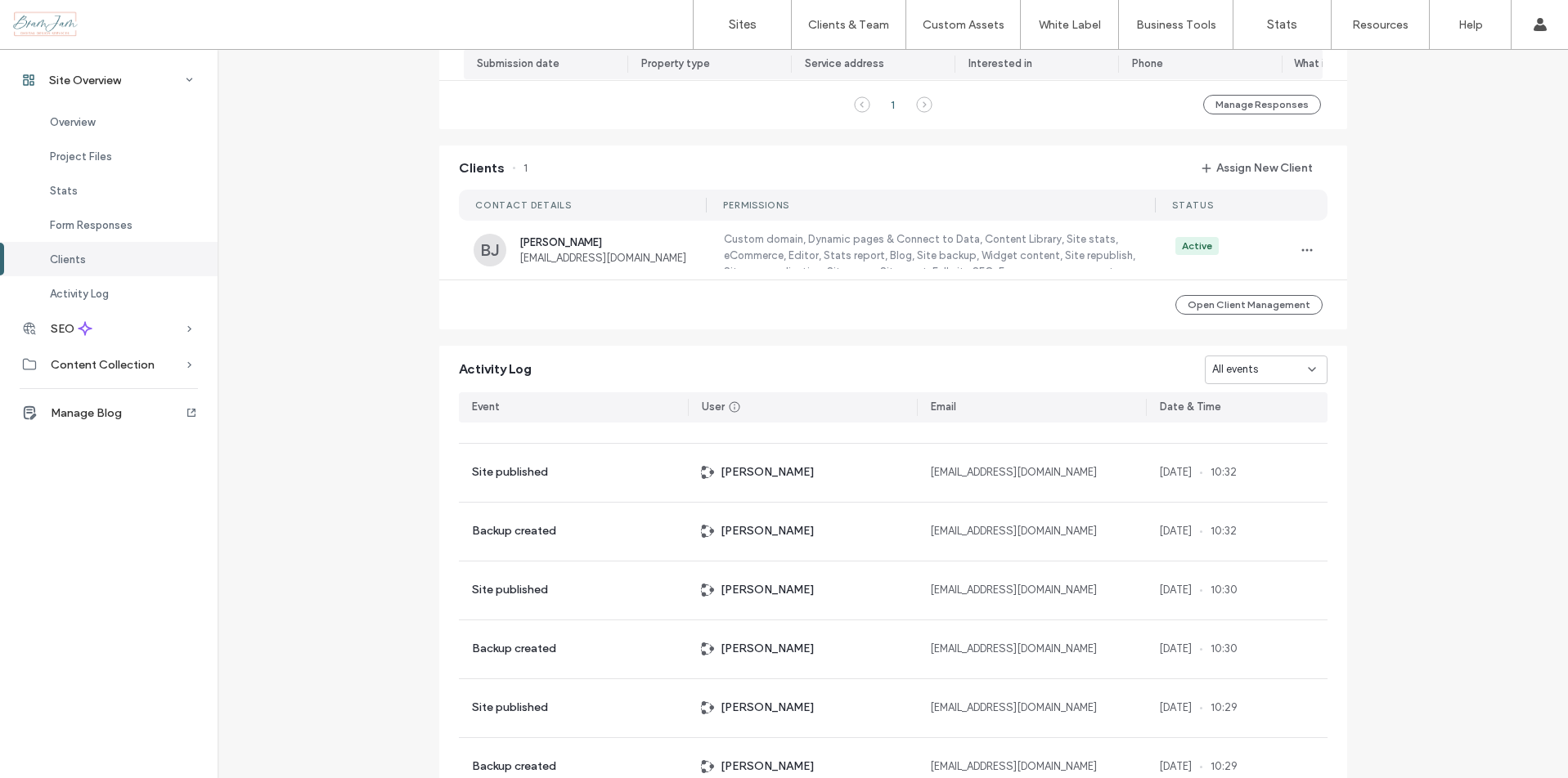
scroll to position [216, 0]
click at [64, 121] on span "Overview" at bounding box center [72, 122] width 45 height 12
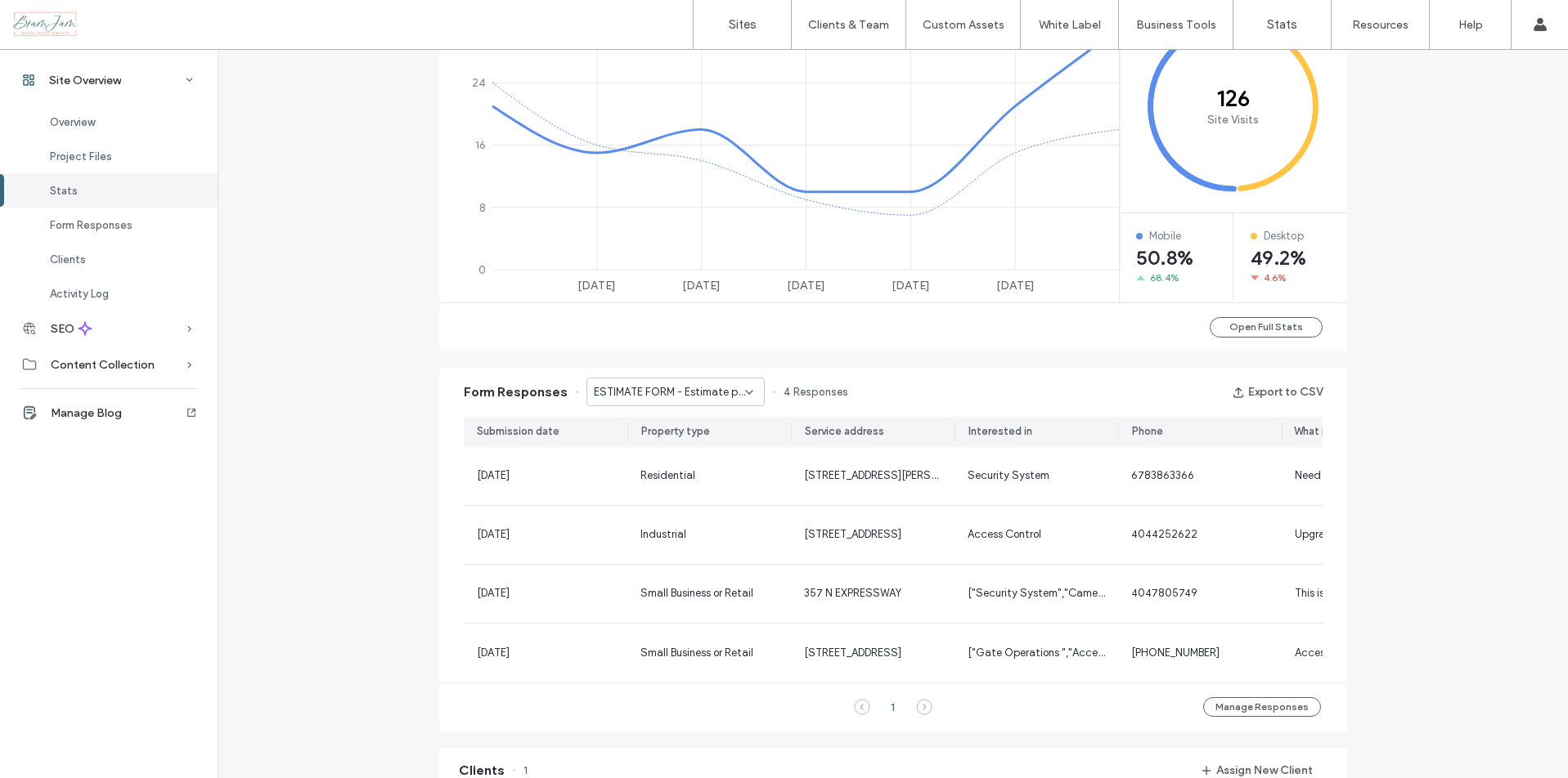
scroll to position [810, 0]
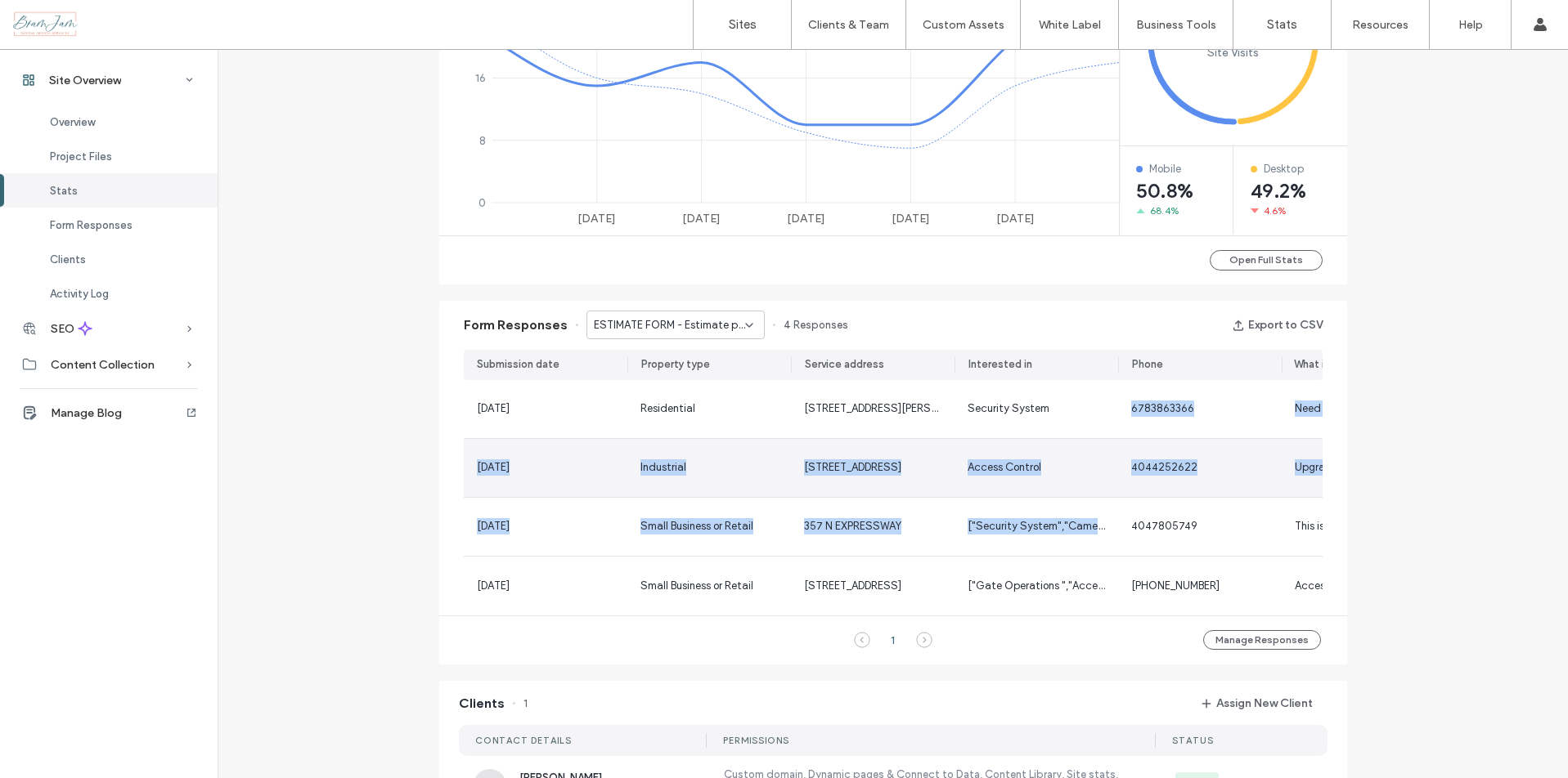
drag, startPoint x: 1101, startPoint y: 495, endPoint x: 967, endPoint y: 409, distance: 159.2
click at [967, 409] on section "13 Oct, 2025 Residential 480 plantation rd McDonough ga 30252 Security System 6…" at bounding box center [893, 497] width 859 height 235
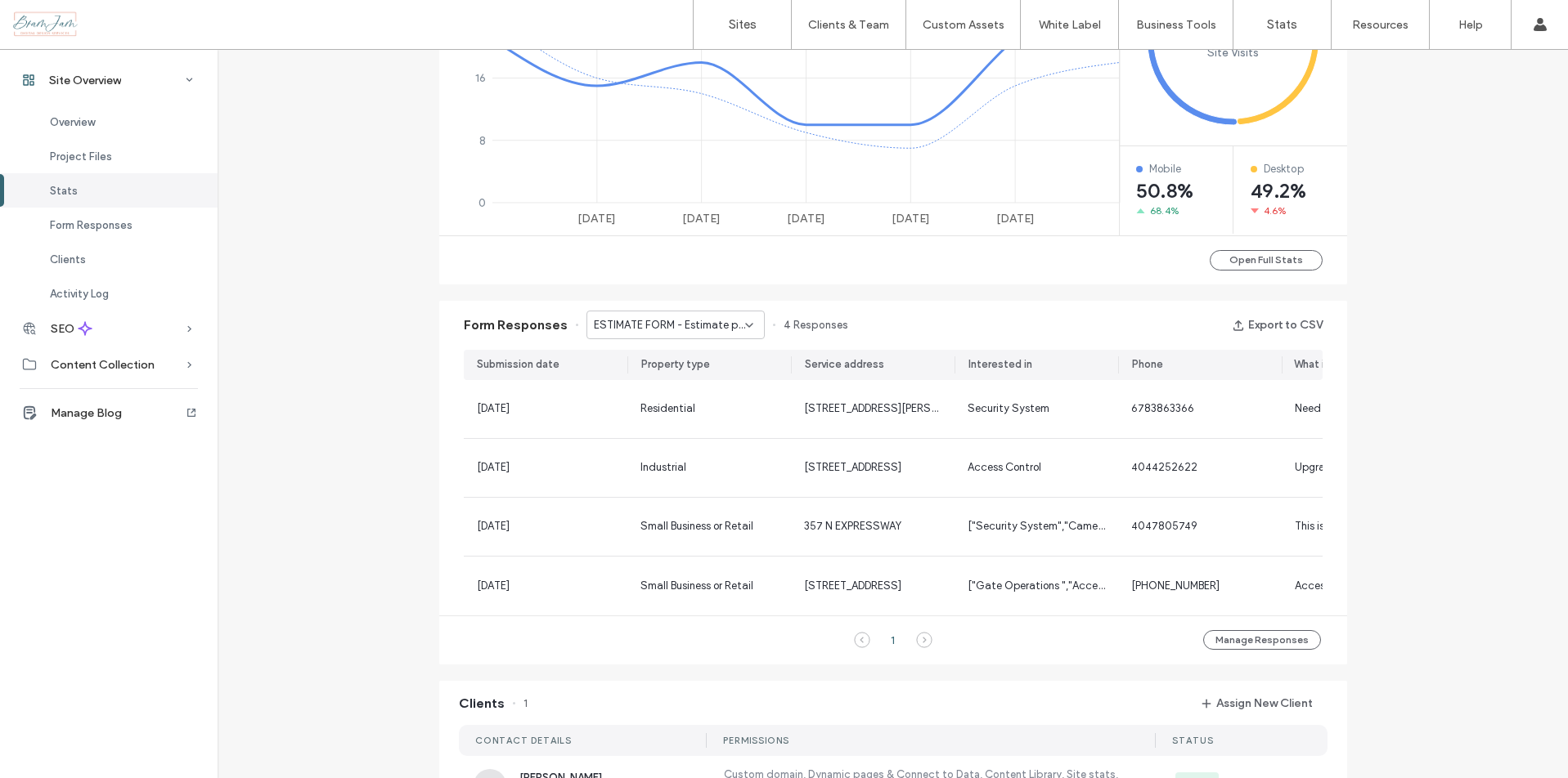
click at [969, 406] on span "Security System" at bounding box center [1009, 408] width 82 height 12
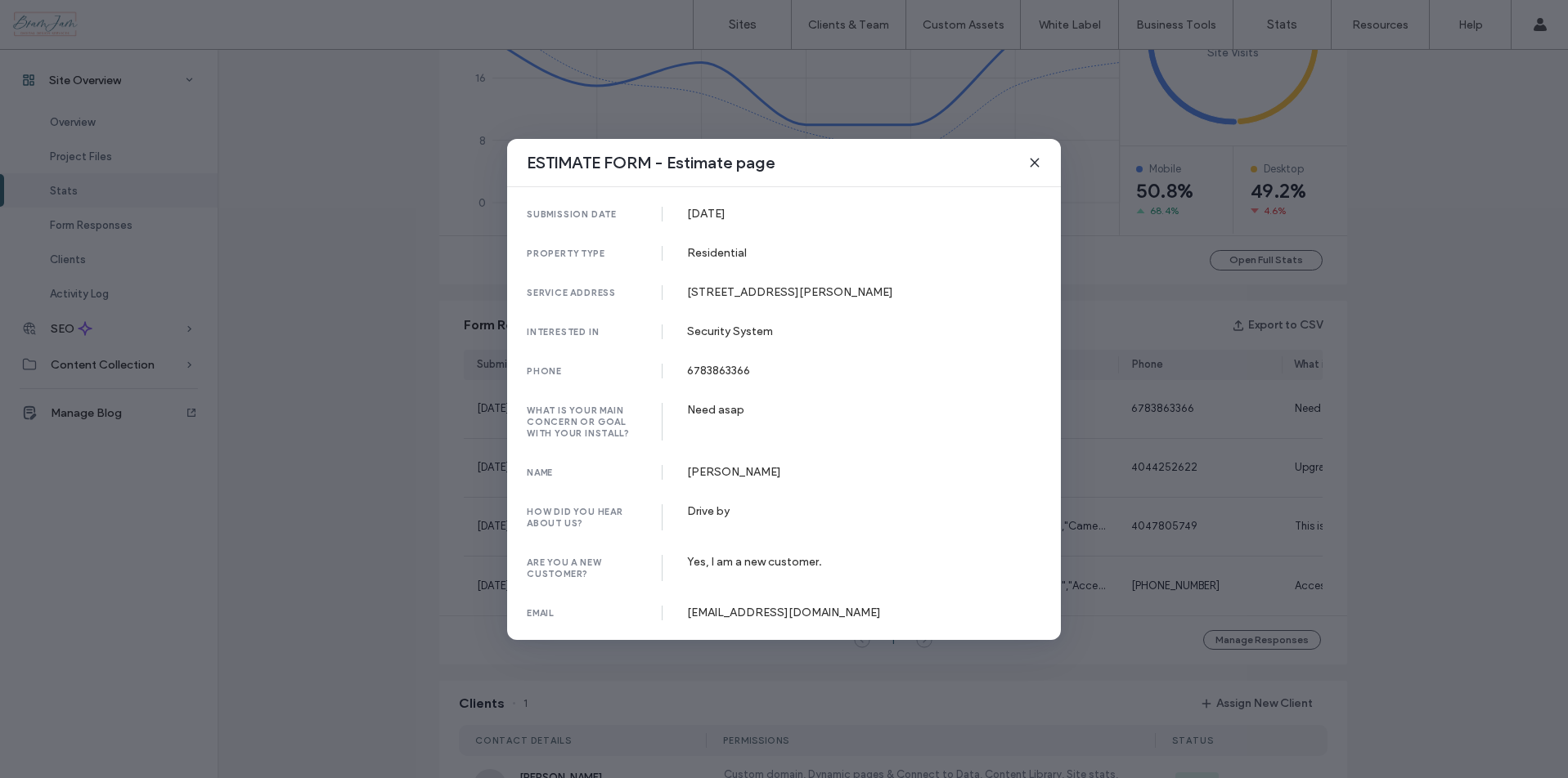
click at [1028, 155] on div "ESTIMATE FORM - Estimate page" at bounding box center [784, 163] width 553 height 48
click at [1034, 159] on icon at bounding box center [1034, 162] width 13 height 13
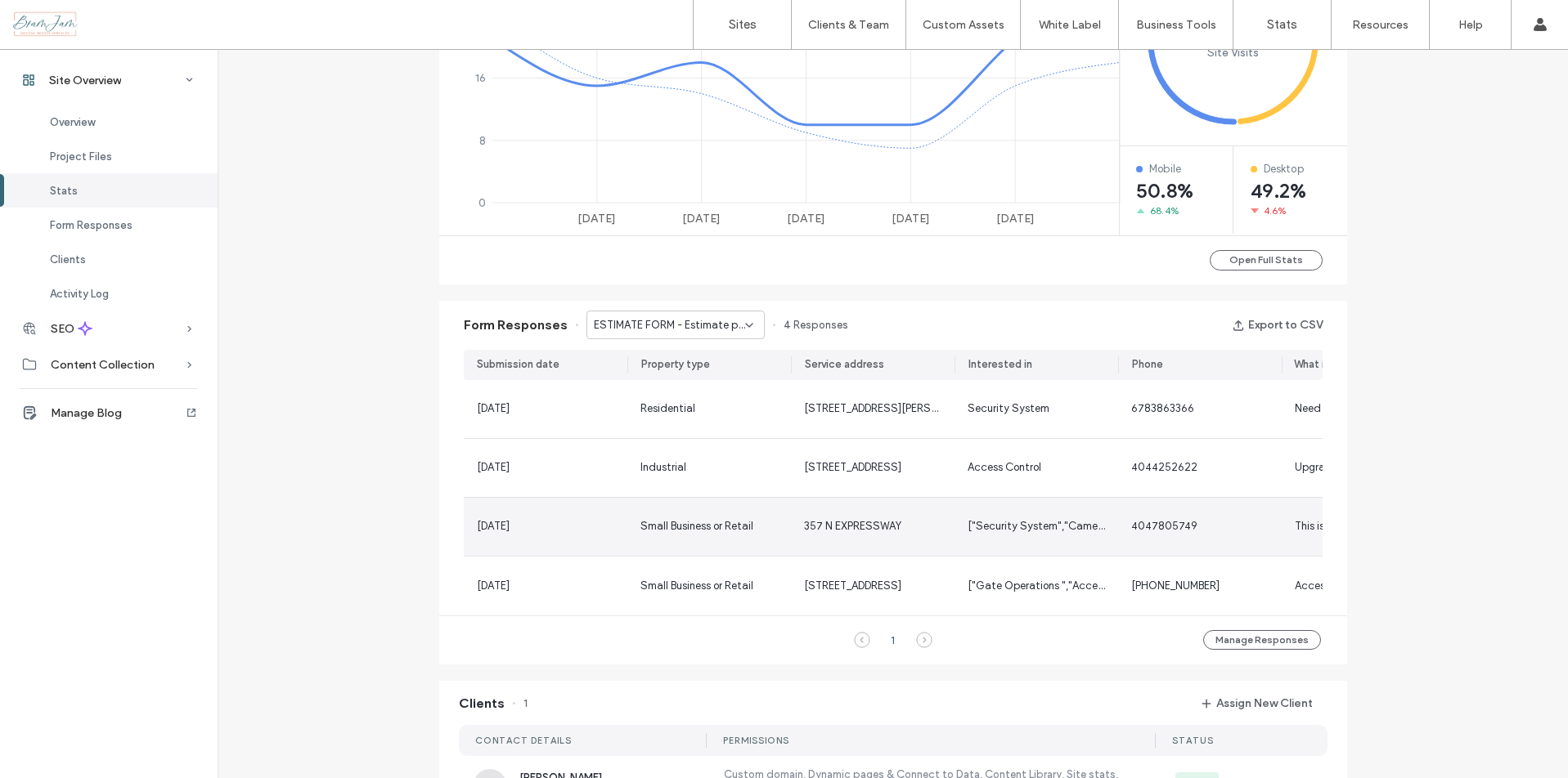
click at [994, 475] on div "Access Control" at bounding box center [1037, 468] width 164 height 58
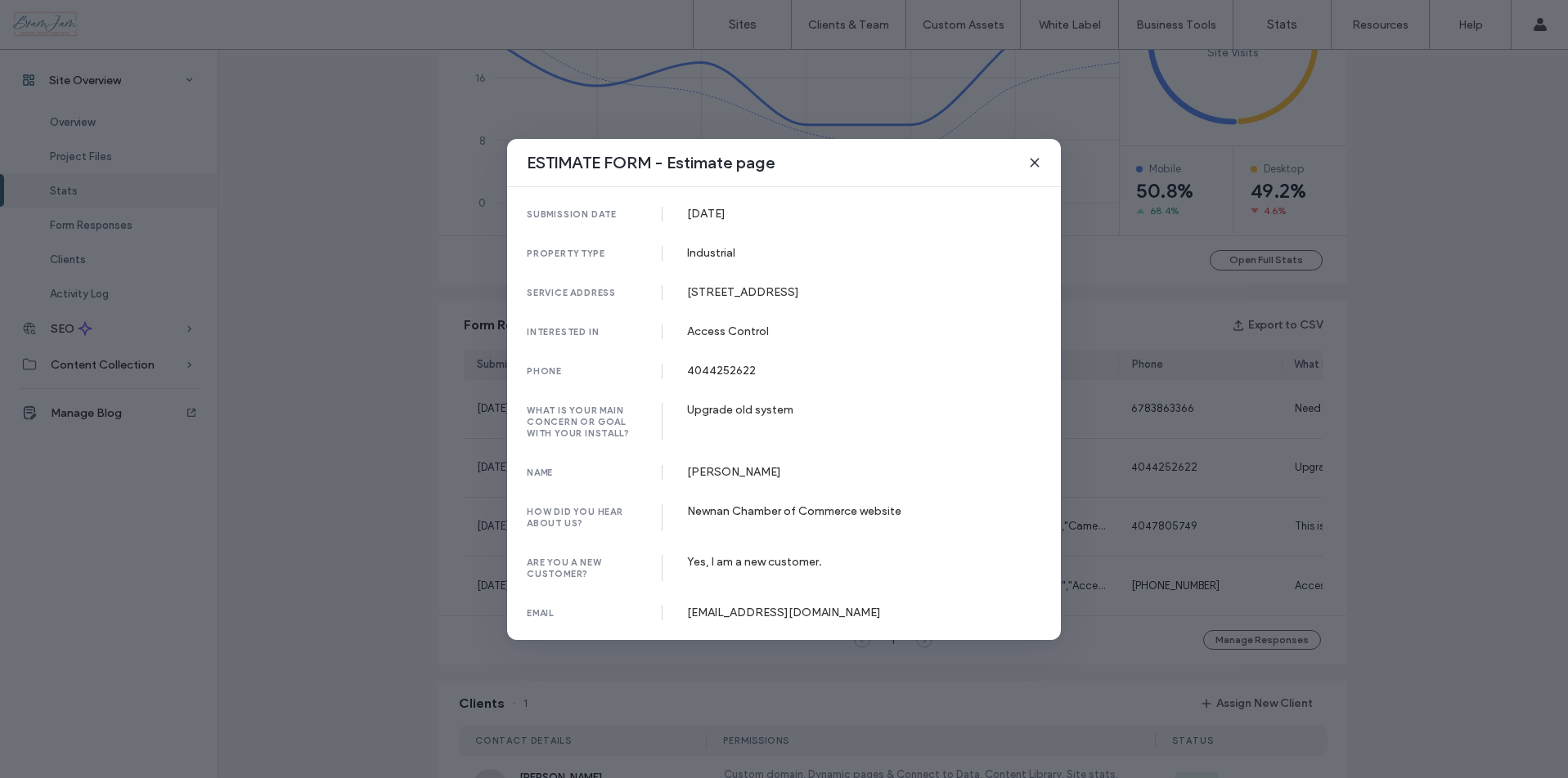
click at [1030, 158] on icon at bounding box center [1034, 162] width 13 height 13
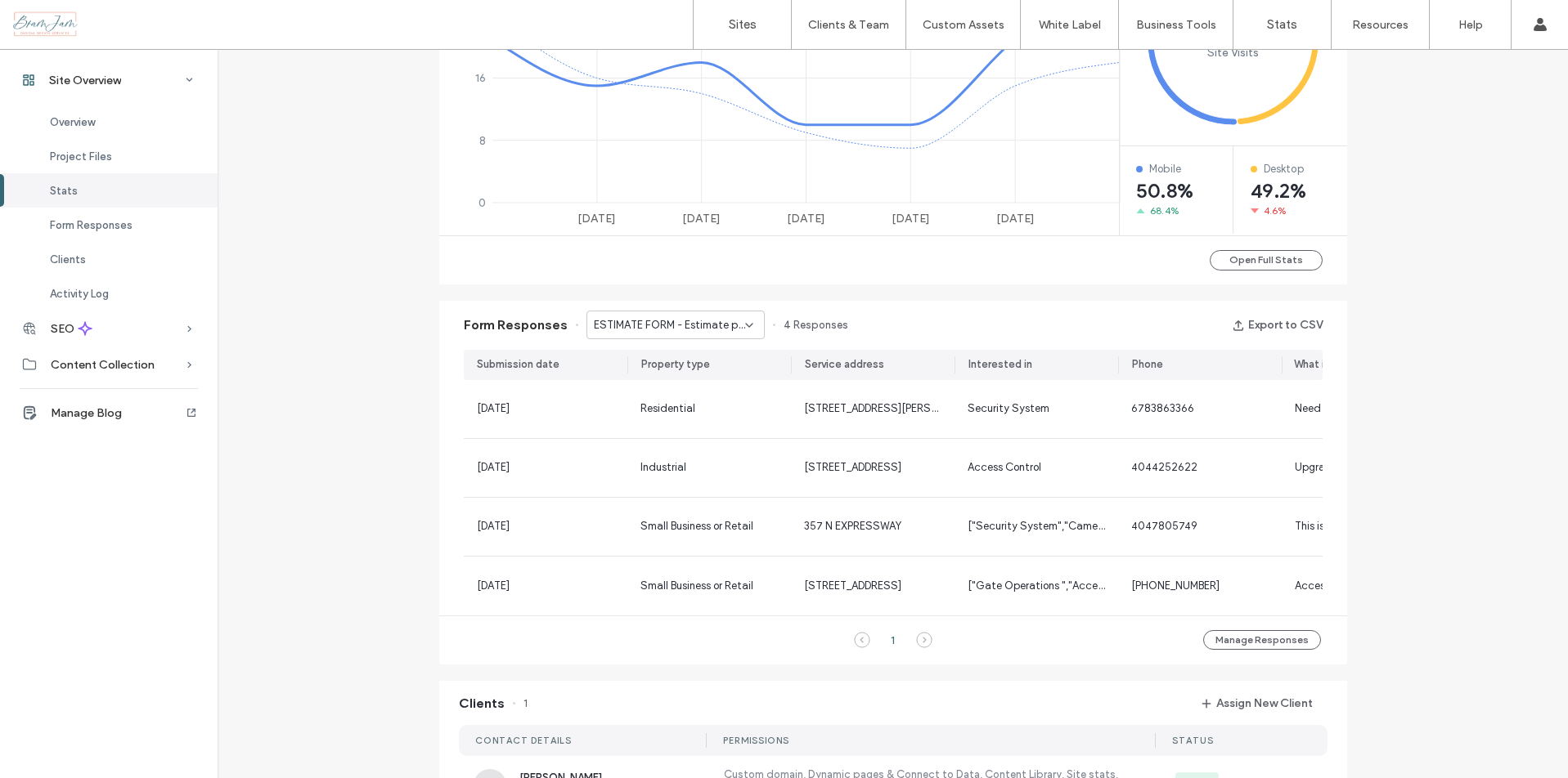
click at [1440, 242] on div "Site Overview getbeacon.com Site ID: 330c9101 https://www.getbeacon.com Publish…" at bounding box center [892, 292] width 1351 height 2106
